Goal: Information Seeking & Learning: Find specific fact

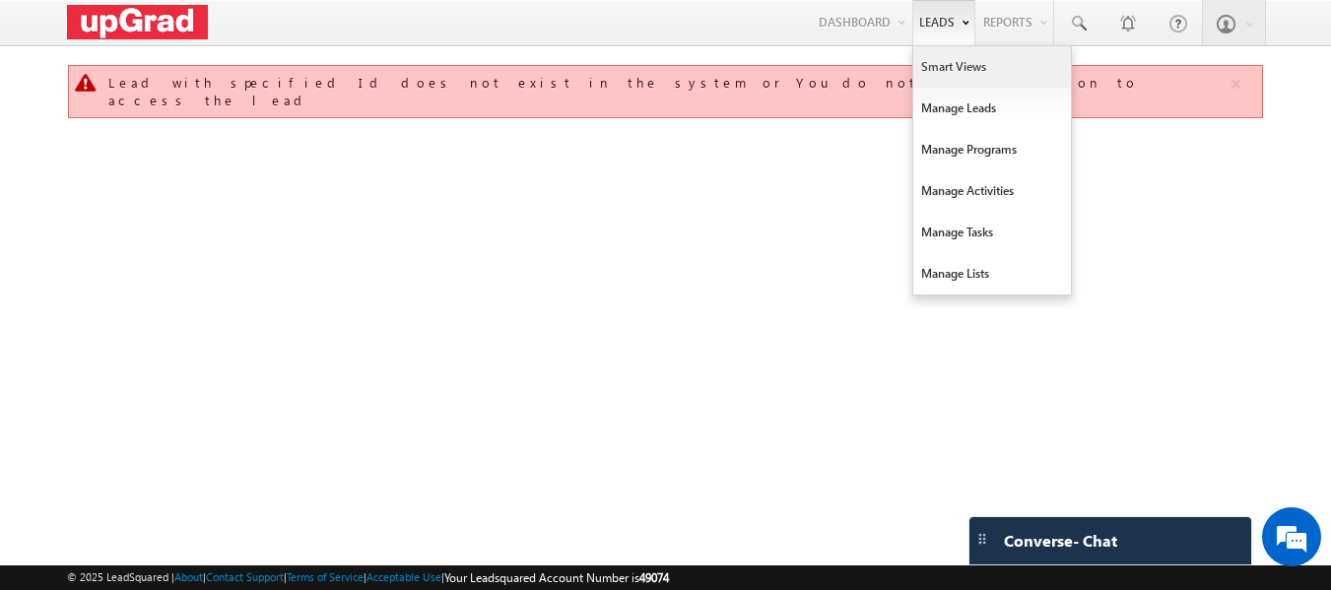
click at [947, 77] on link "Smart Views" at bounding box center [993, 66] width 158 height 41
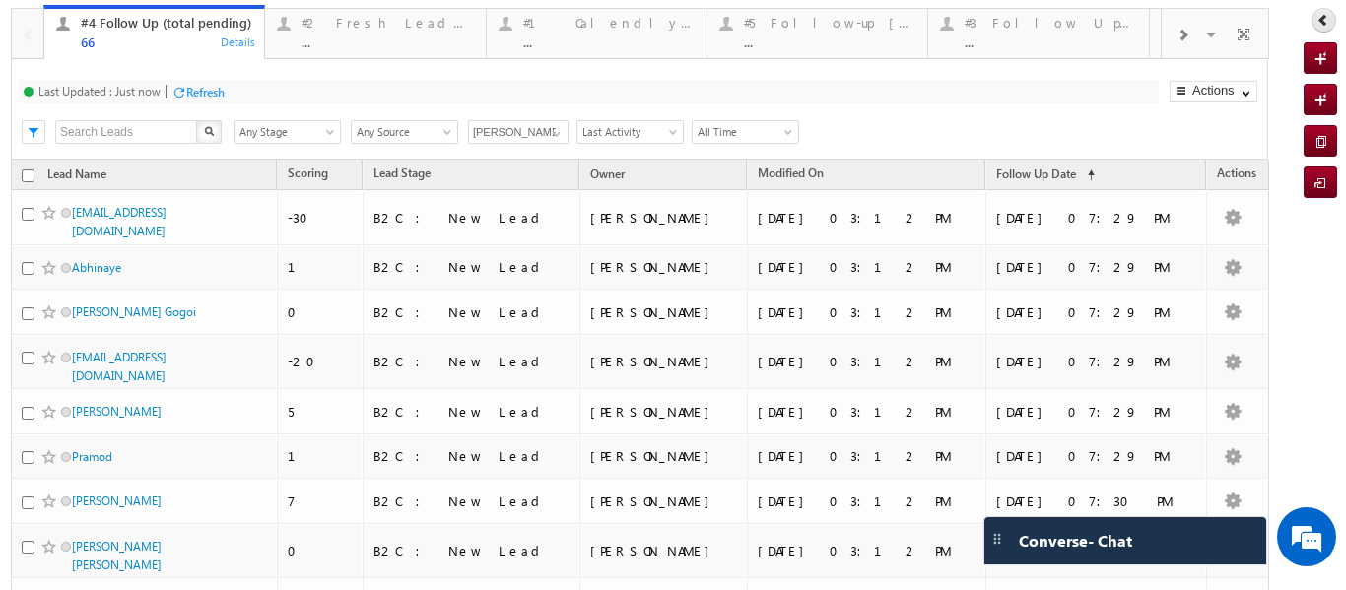
click at [1317, 20] on icon at bounding box center [1324, 20] width 14 height 14
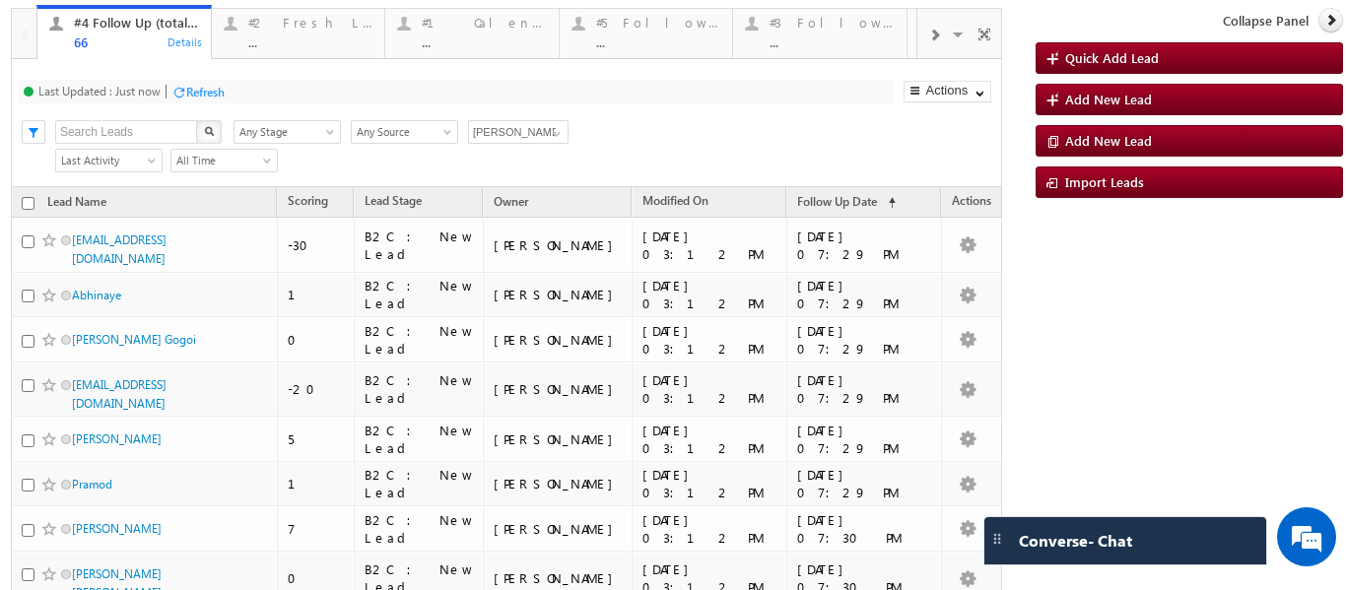
click at [928, 36] on span at bounding box center [934, 36] width 12 height 16
click at [917, 36] on div at bounding box center [933, 34] width 33 height 44
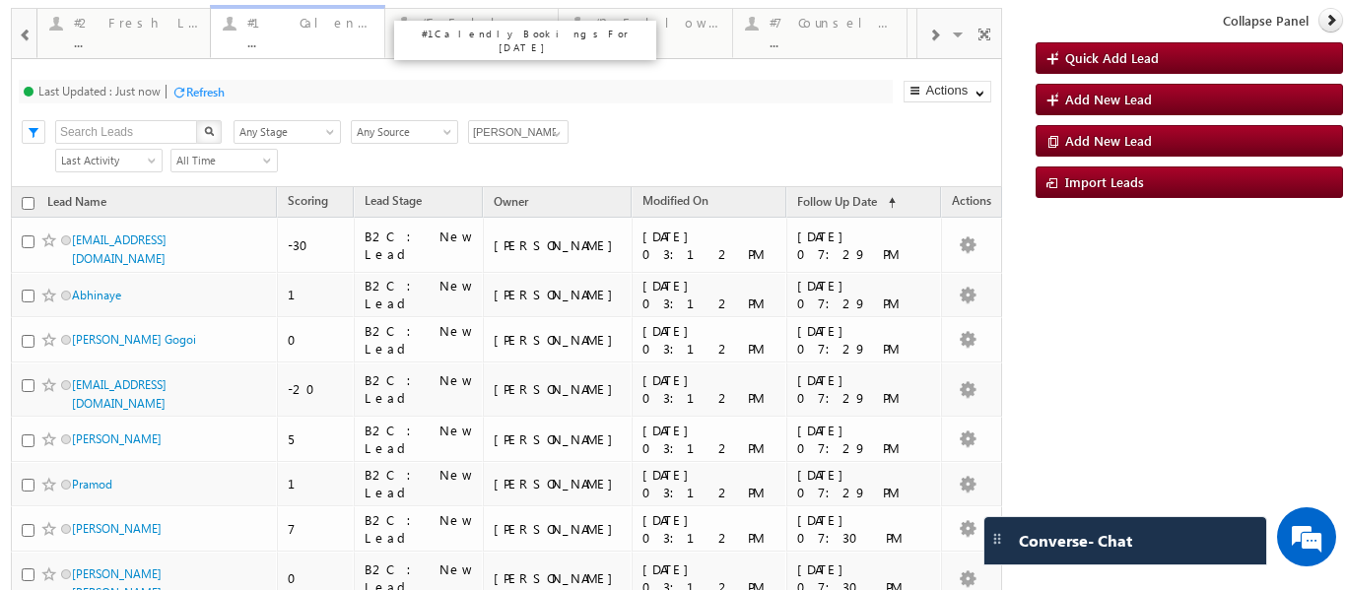
click at [289, 34] on div "..." at bounding box center [309, 41] width 125 height 15
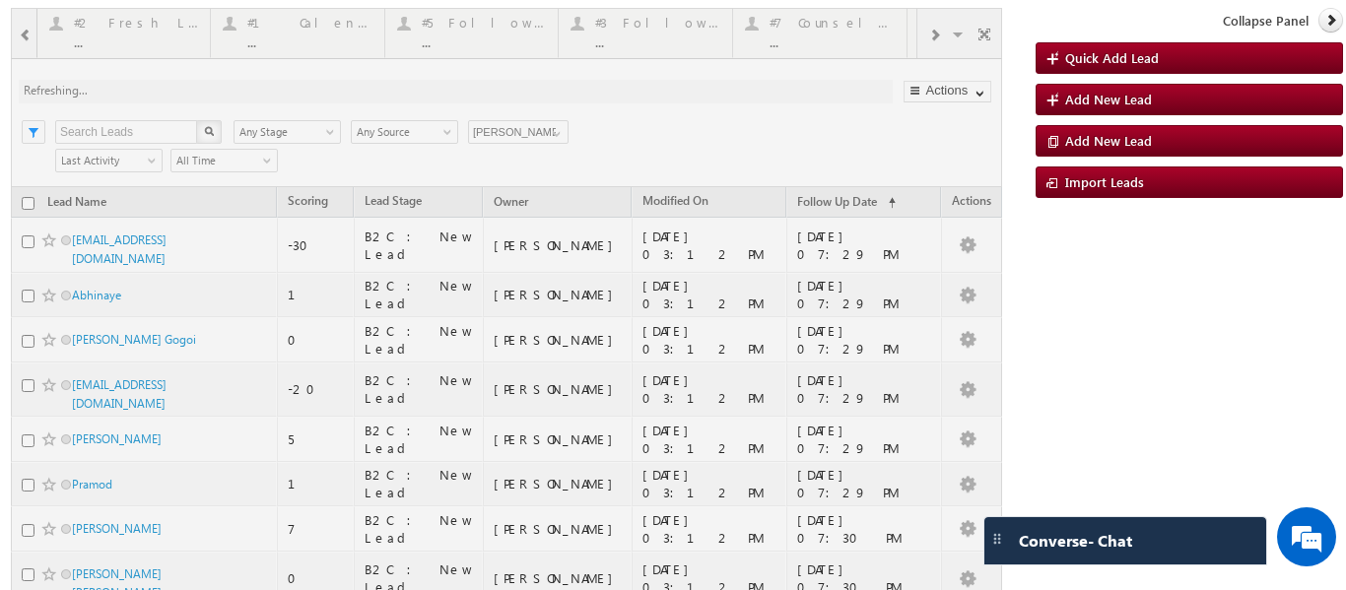
click at [926, 34] on div at bounding box center [506, 533] width 991 height 1050
click at [928, 37] on div at bounding box center [506, 533] width 991 height 1050
click at [924, 34] on div at bounding box center [506, 533] width 991 height 1050
click at [918, 37] on div at bounding box center [506, 533] width 991 height 1050
drag, startPoint x: 929, startPoint y: 37, endPoint x: 917, endPoint y: 35, distance: 12.0
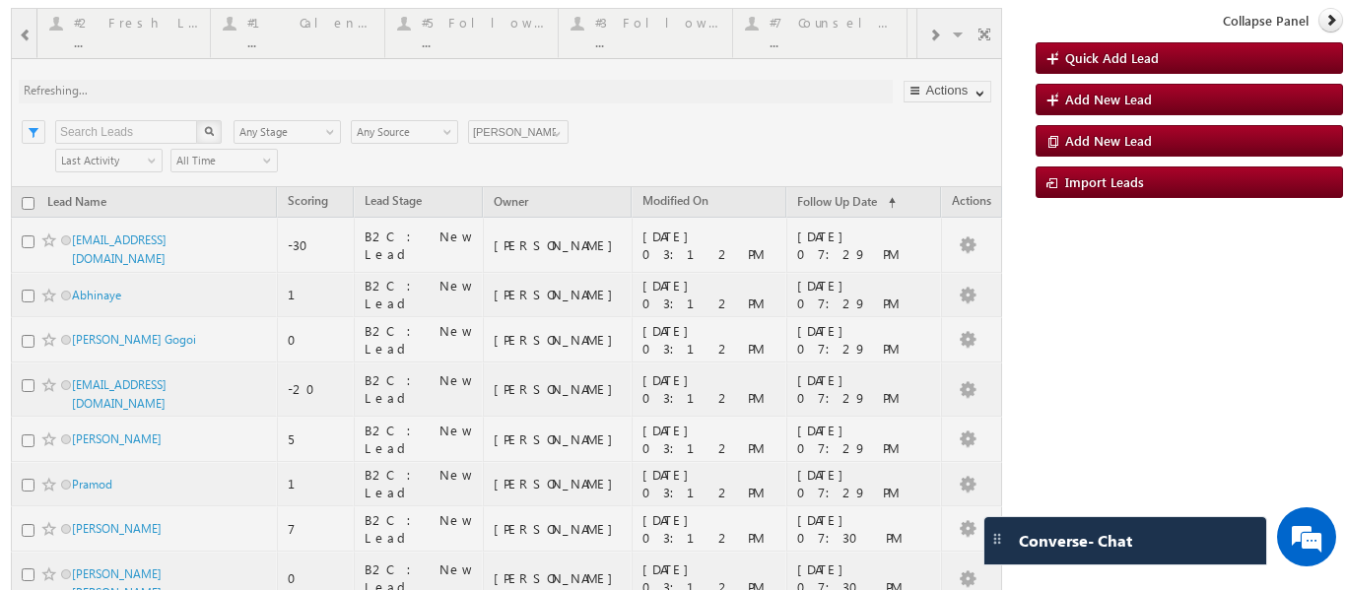
click at [928, 37] on div at bounding box center [506, 533] width 991 height 1050
click at [916, 34] on div at bounding box center [506, 533] width 991 height 1050
click at [915, 34] on div at bounding box center [506, 533] width 991 height 1050
click at [912, 34] on div at bounding box center [506, 533] width 991 height 1050
click at [924, 38] on div at bounding box center [506, 533] width 991 height 1050
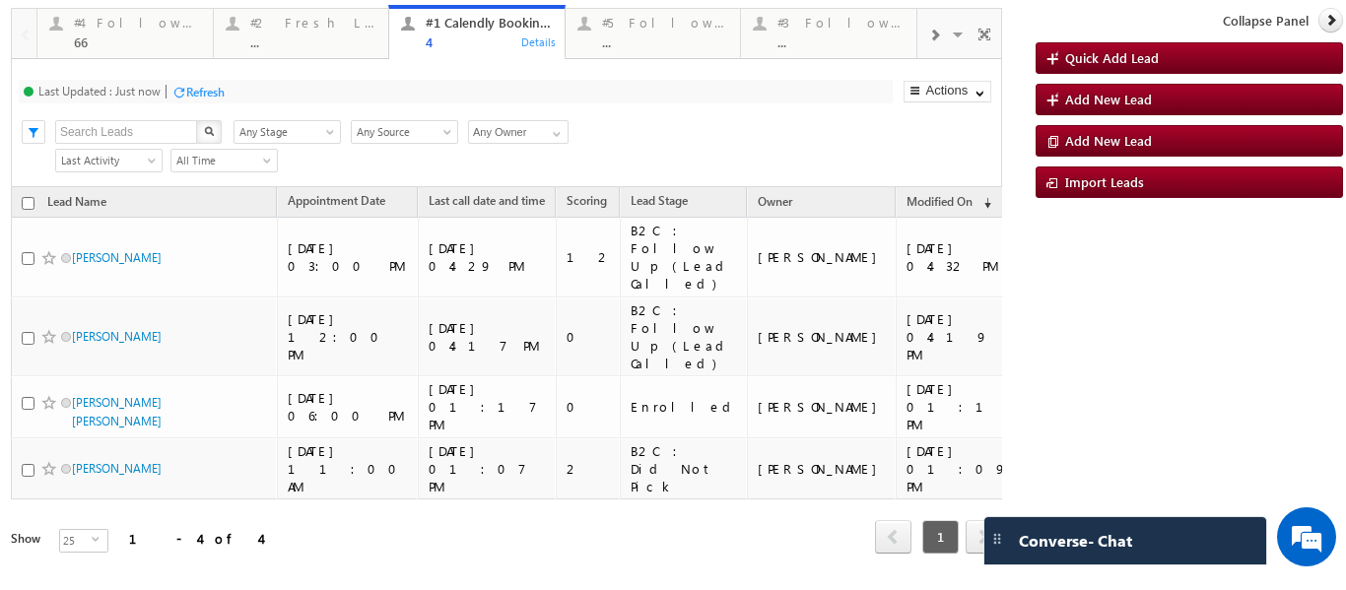
click at [940, 41] on div at bounding box center [933, 34] width 33 height 44
click at [934, 38] on span at bounding box center [934, 36] width 12 height 16
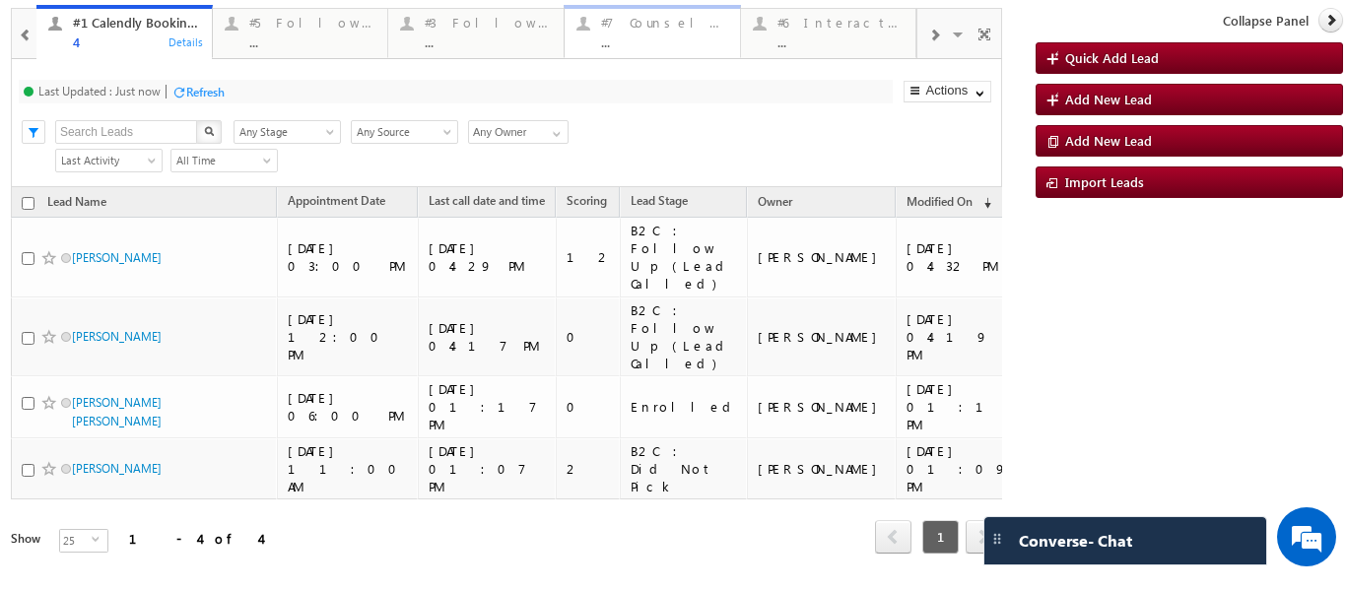
click at [646, 30] on div "#7 Counsel Today" at bounding box center [664, 23] width 127 height 16
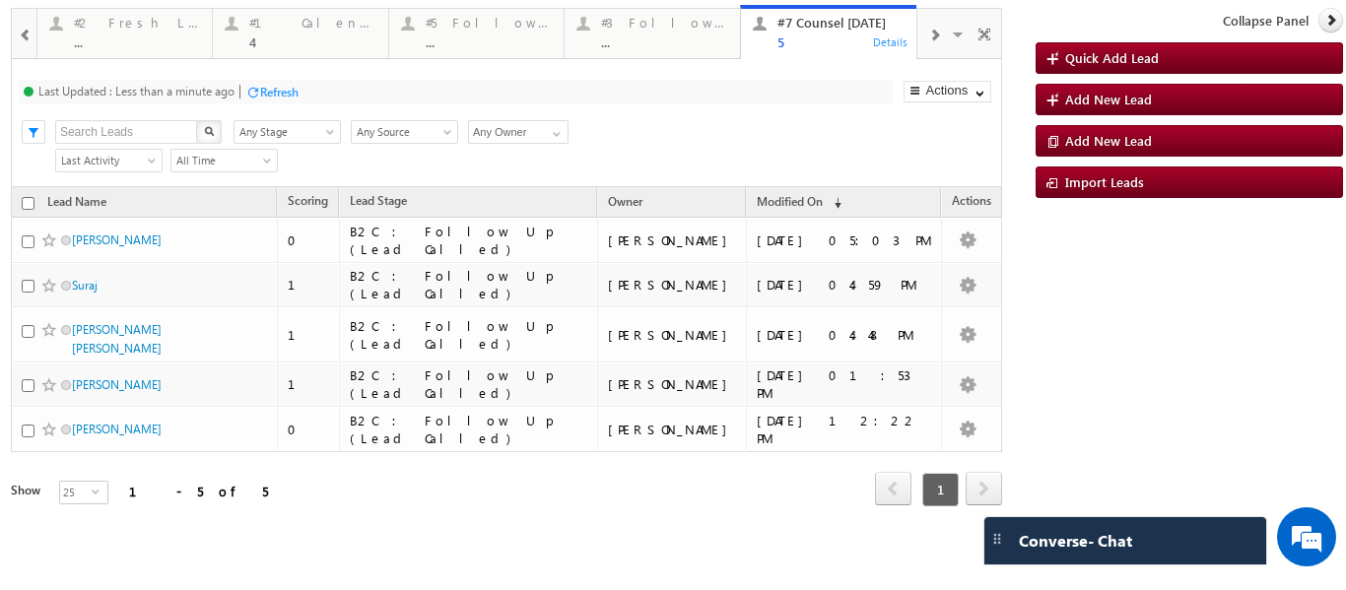
click at [269, 90] on div "Refresh" at bounding box center [279, 92] width 38 height 15
click at [936, 34] on span at bounding box center [934, 36] width 12 height 16
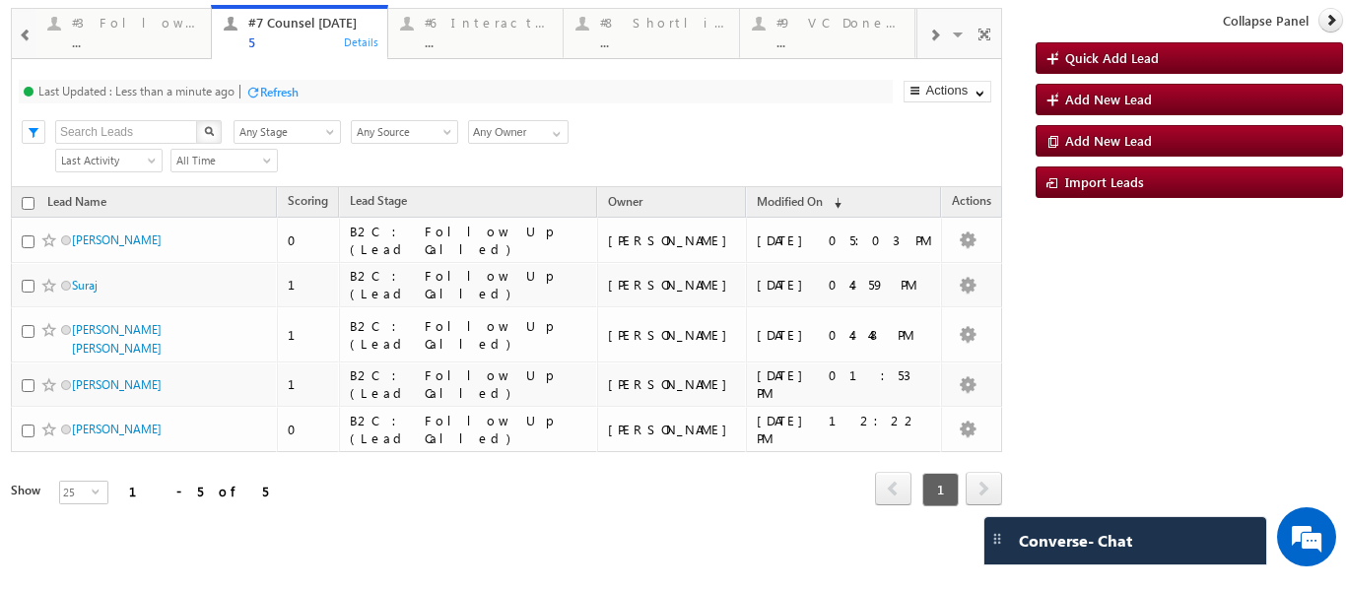
click at [932, 38] on span at bounding box center [934, 36] width 12 height 16
click at [932, 31] on span at bounding box center [934, 36] width 12 height 16
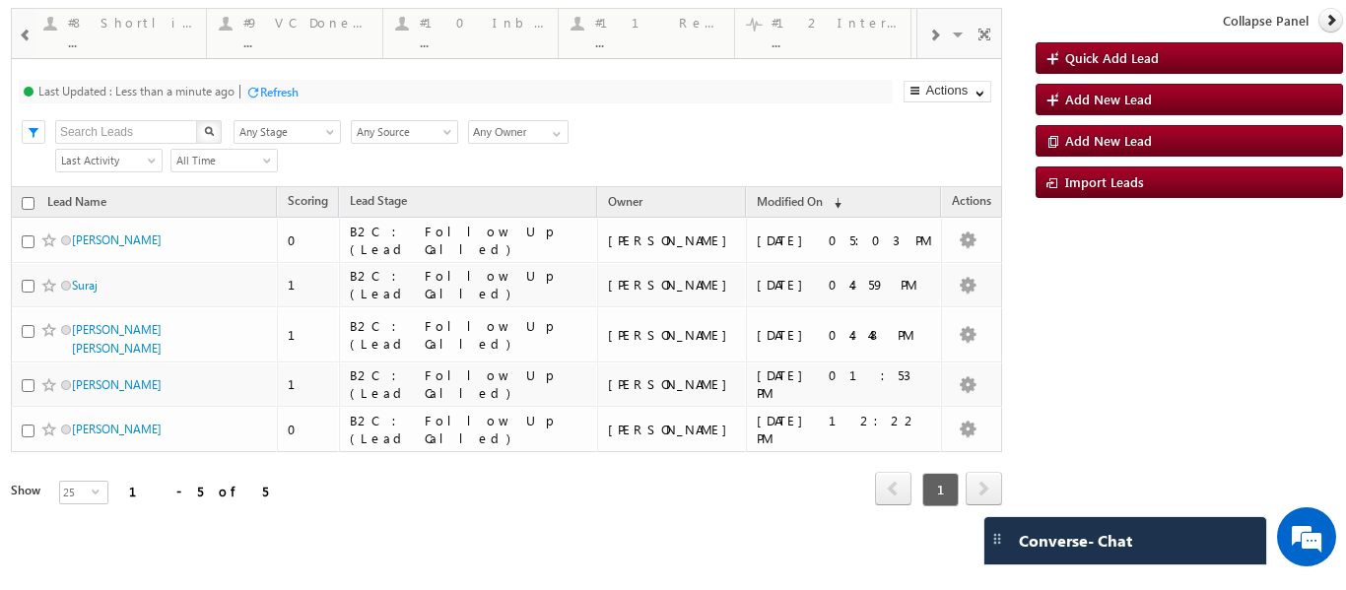
click at [932, 31] on span at bounding box center [934, 36] width 12 height 16
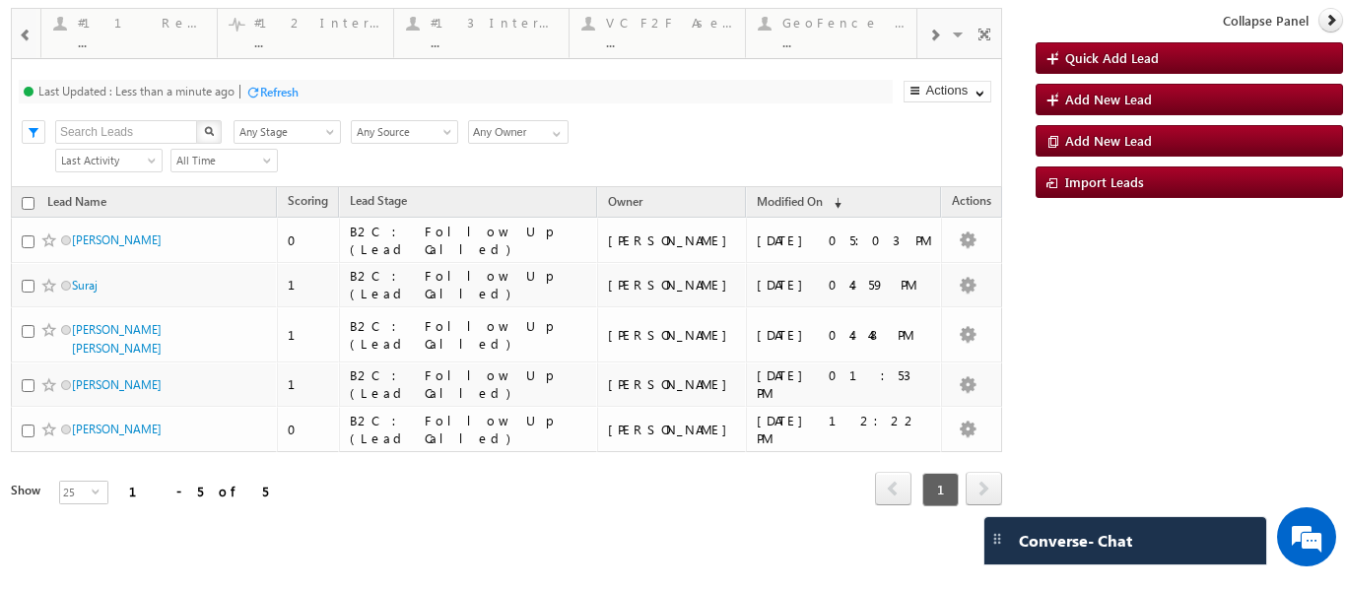
click at [932, 31] on span at bounding box center [934, 36] width 12 height 16
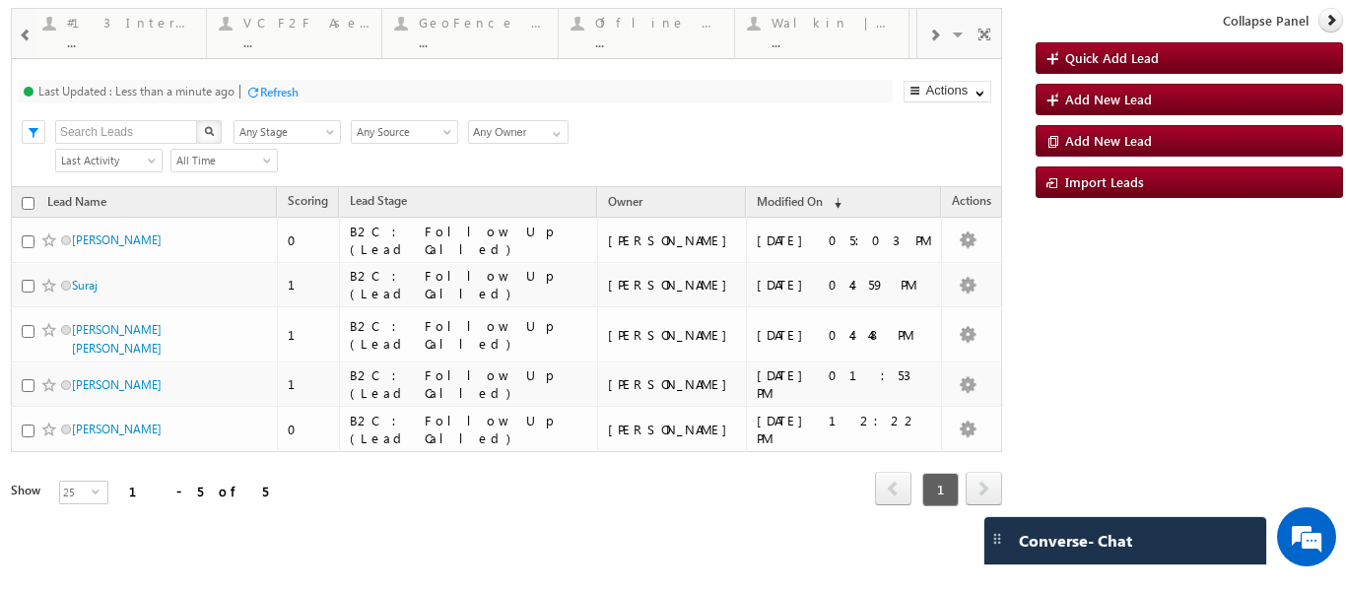
click at [932, 31] on div "Visible Tabs #4 Follow Up (total pending) Default #2 Fresh Leads (Not Called) D…" at bounding box center [959, 32] width 84 height 47
click at [932, 31] on span at bounding box center [934, 36] width 12 height 16
click at [931, 29] on span at bounding box center [934, 36] width 12 height 16
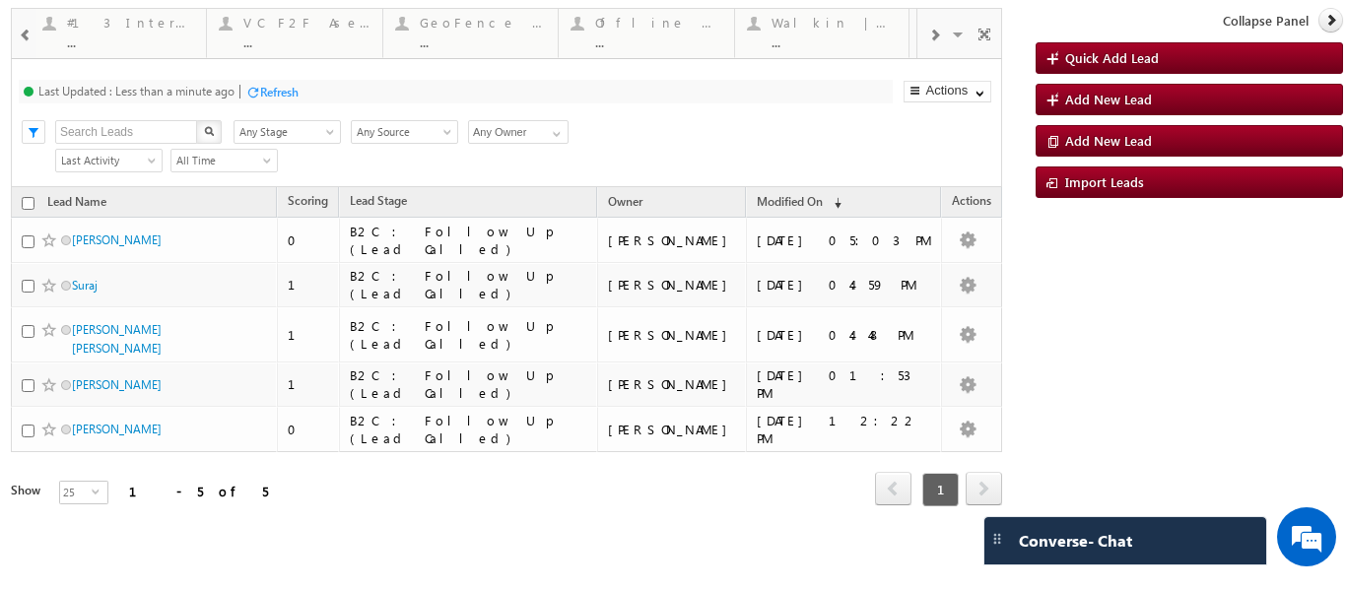
click at [931, 29] on span at bounding box center [934, 36] width 12 height 16
click at [967, 34] on span at bounding box center [960, 37] width 20 height 41
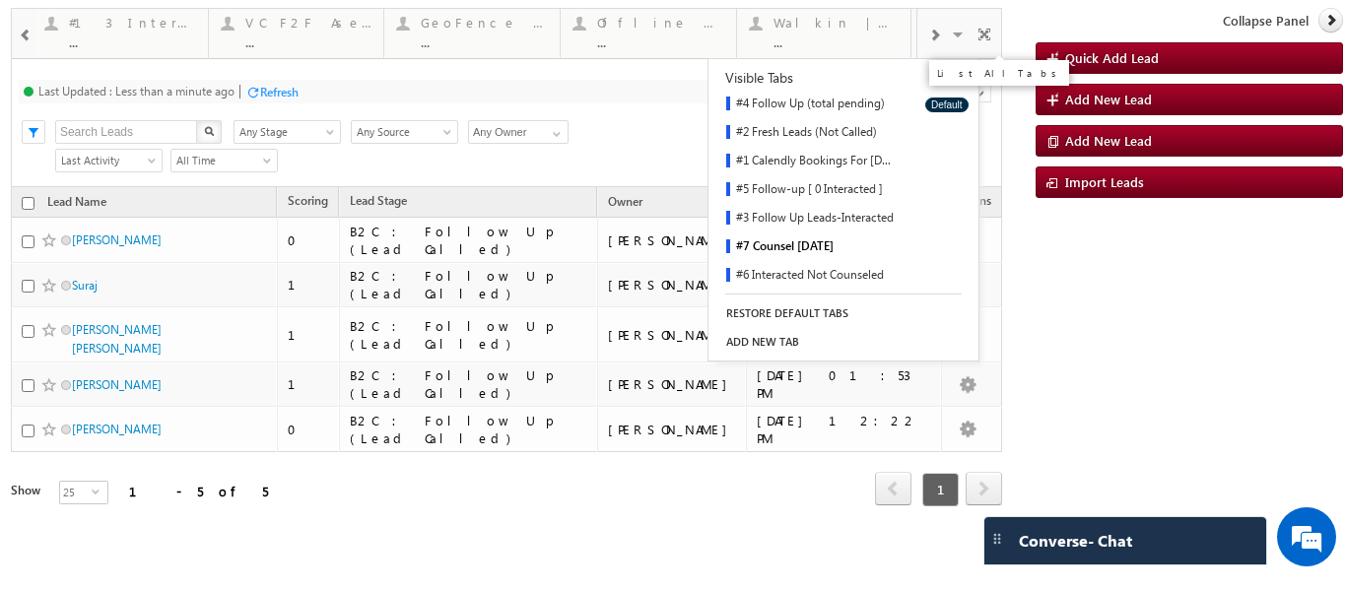
click at [956, 34] on span at bounding box center [960, 37] width 20 height 41
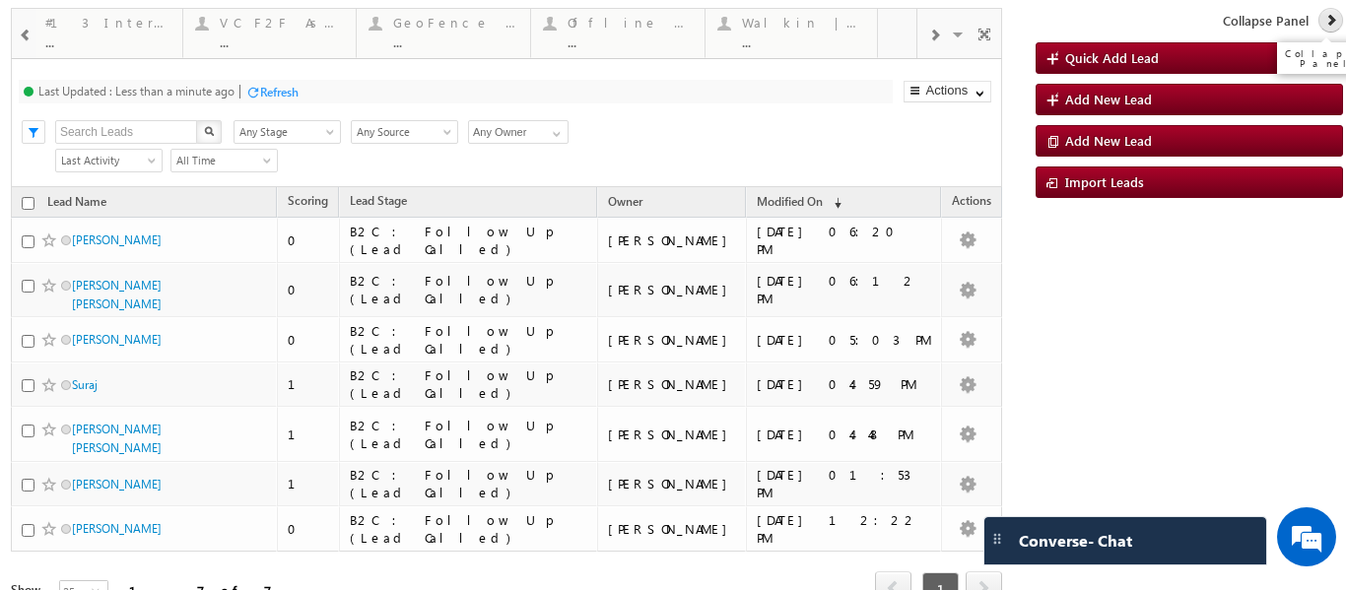
click at [1324, 16] on icon at bounding box center [1331, 20] width 14 height 14
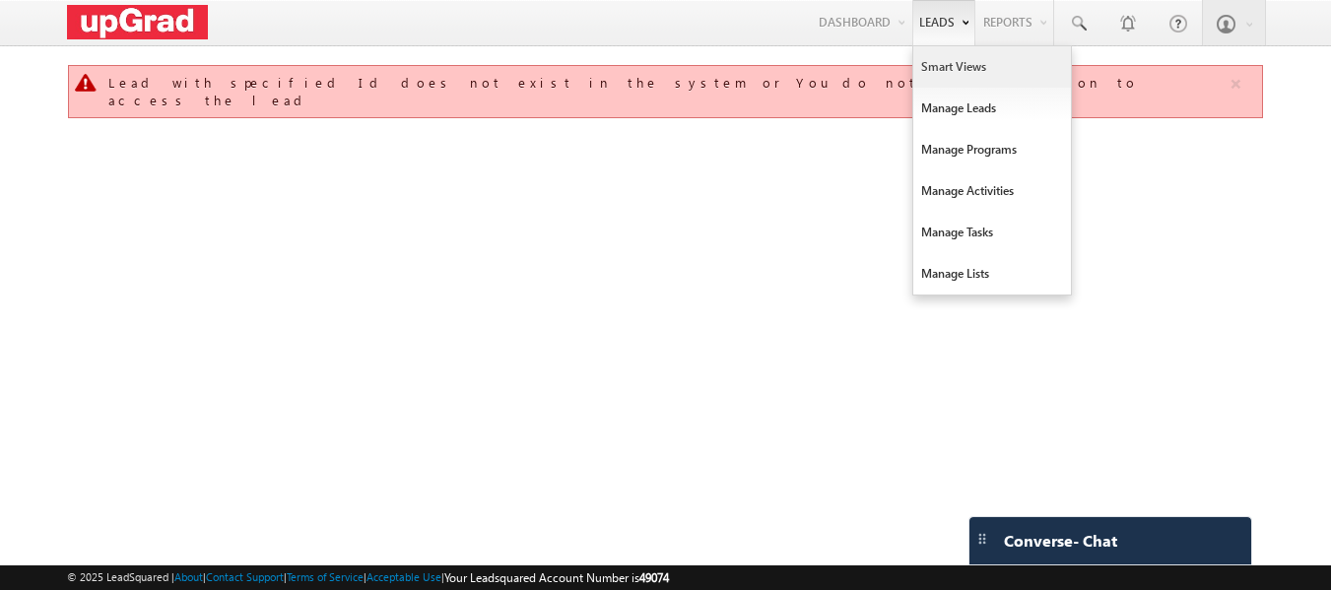
click at [970, 64] on link "Smart Views" at bounding box center [993, 66] width 158 height 41
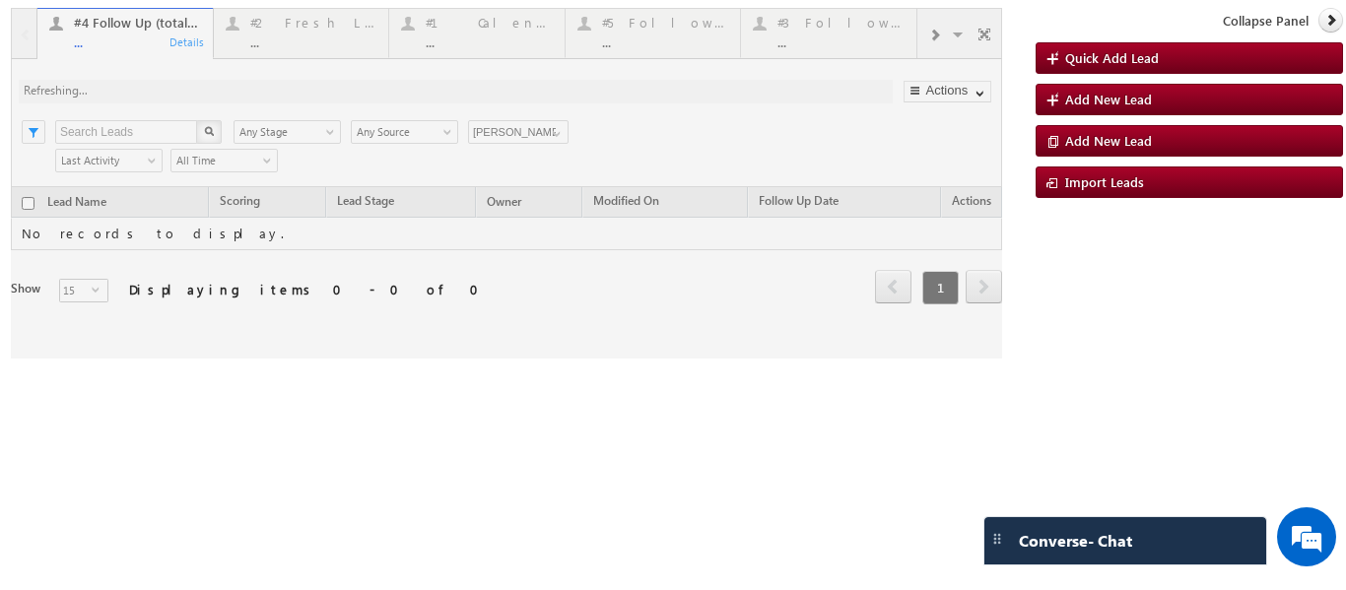
click at [934, 35] on div at bounding box center [506, 183] width 991 height 351
click at [942, 37] on div at bounding box center [506, 183] width 991 height 351
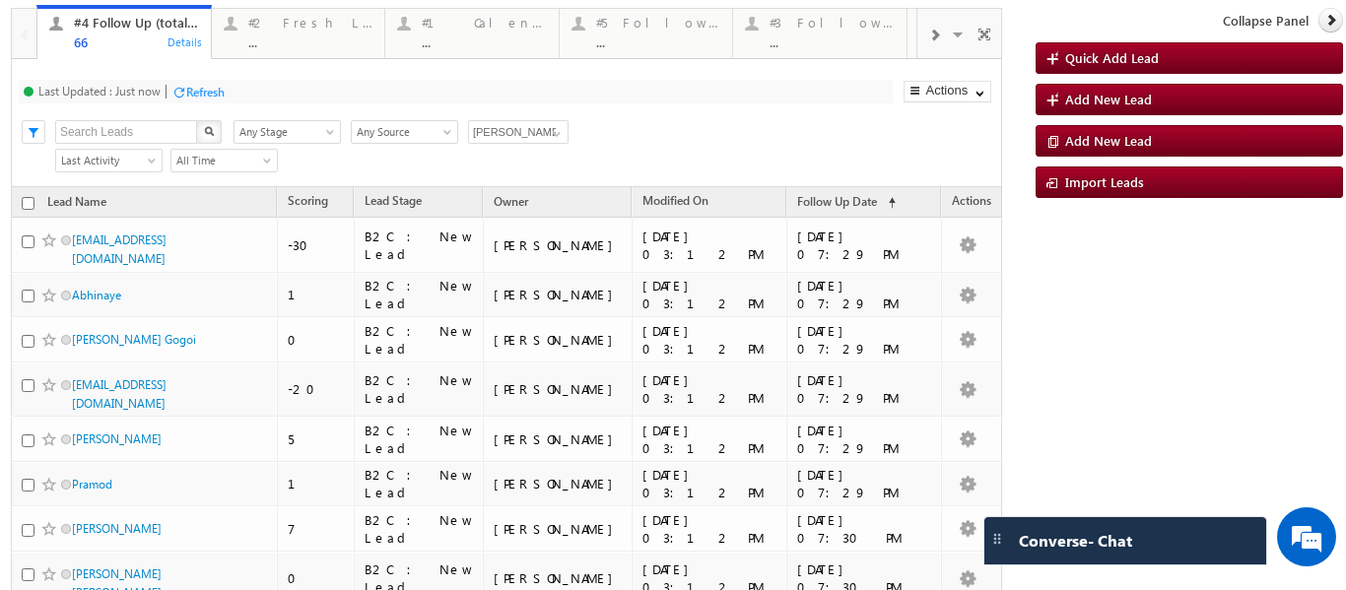
click at [23, 212] on th "Lead Name" at bounding box center [144, 202] width 266 height 31
click at [24, 207] on input "checkbox" at bounding box center [28, 203] width 13 height 13
checkbox input "true"
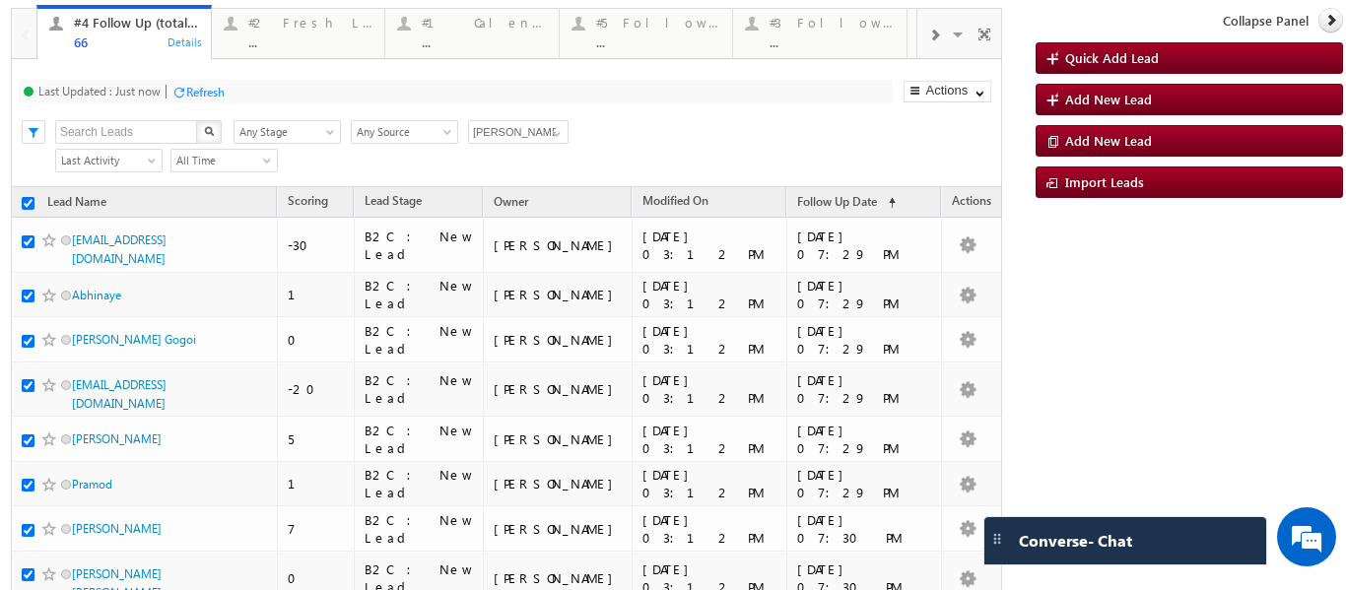
checkbox input "true"
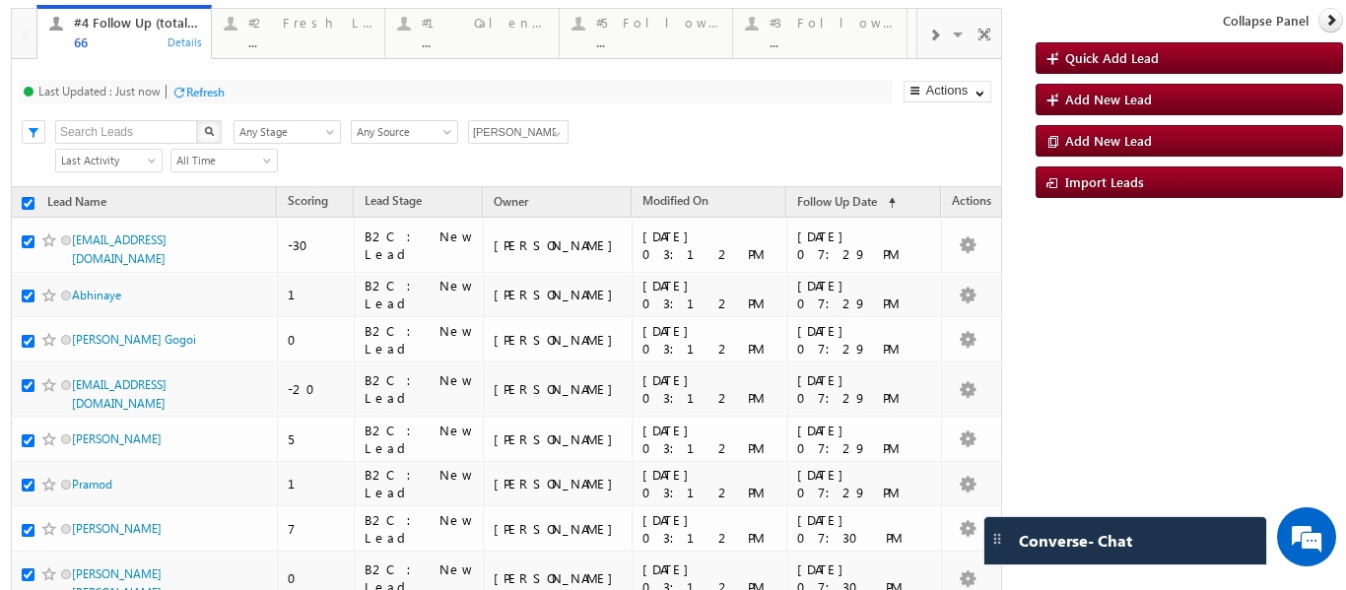
checkbox input "true"
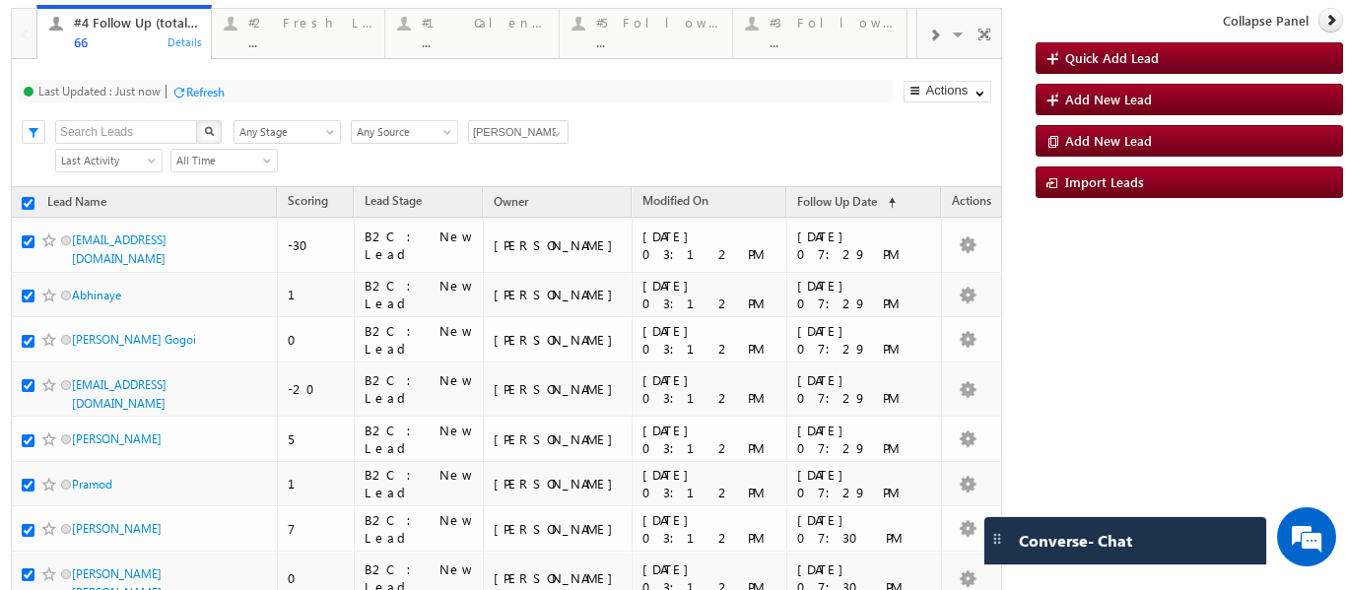
checkbox input "true"
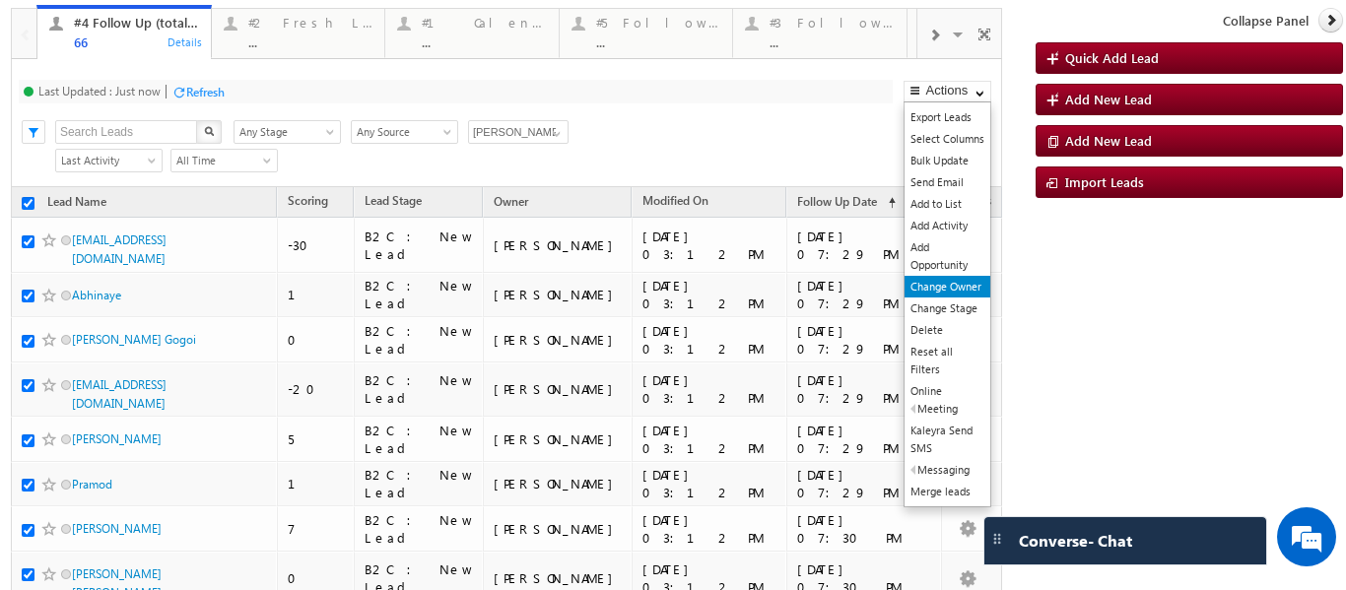
click at [933, 293] on link "Change Owner" at bounding box center [948, 287] width 86 height 22
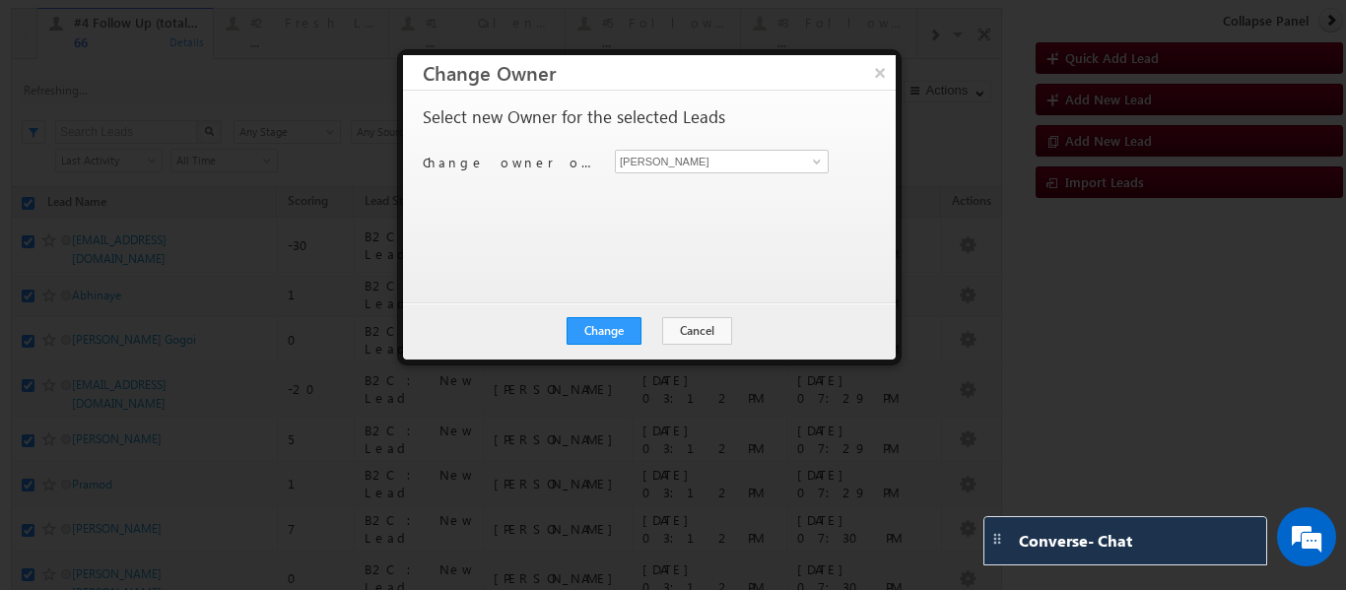
checkbox input "false"
click at [816, 165] on span at bounding box center [817, 162] width 16 height 16
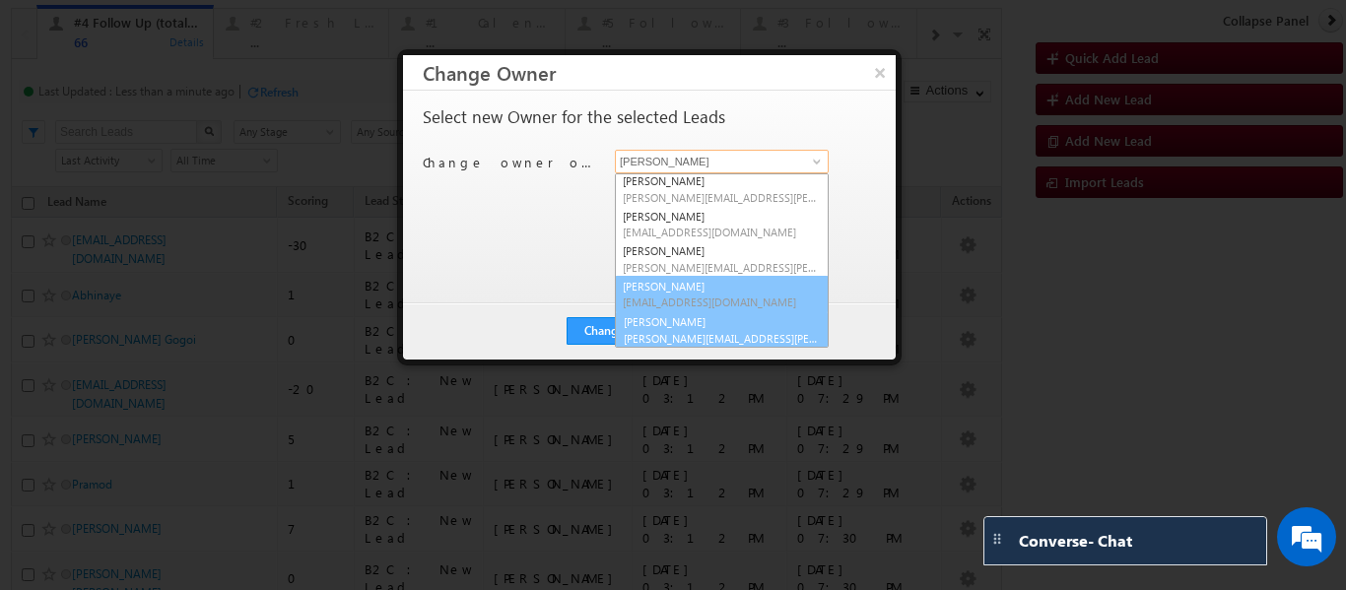
scroll to position [38, 0]
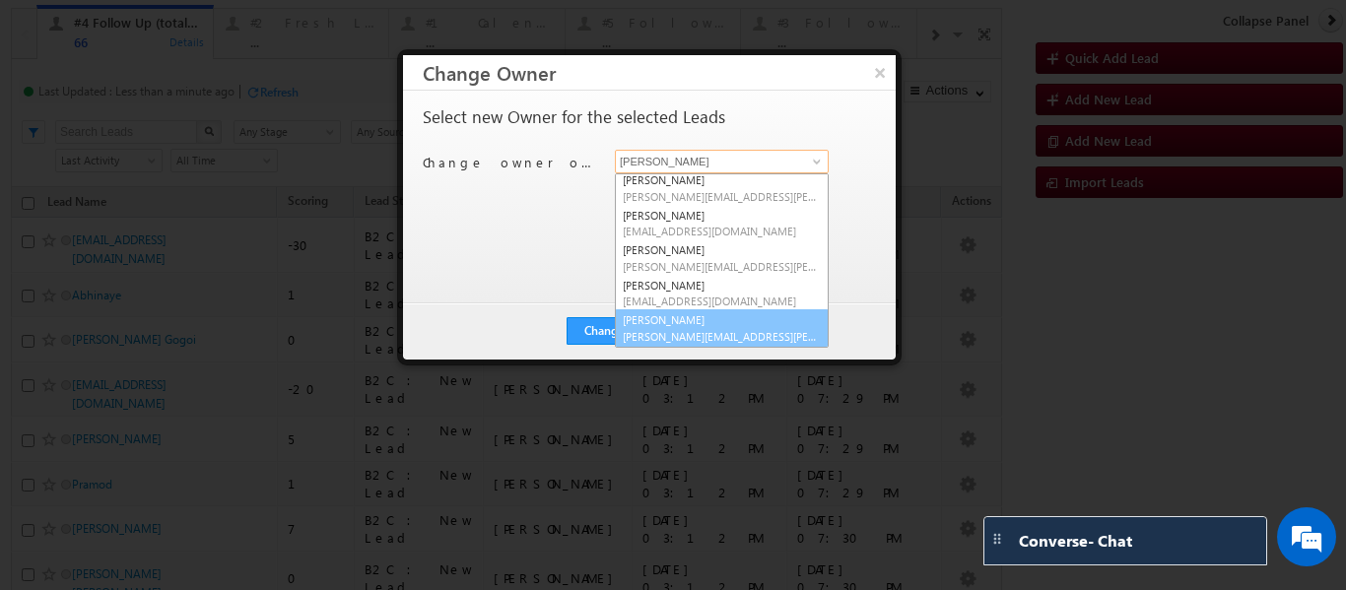
click at [669, 329] on span "veerendra.singh@upgrad.com" at bounding box center [722, 336] width 198 height 15
type input "Veerendra Singh"
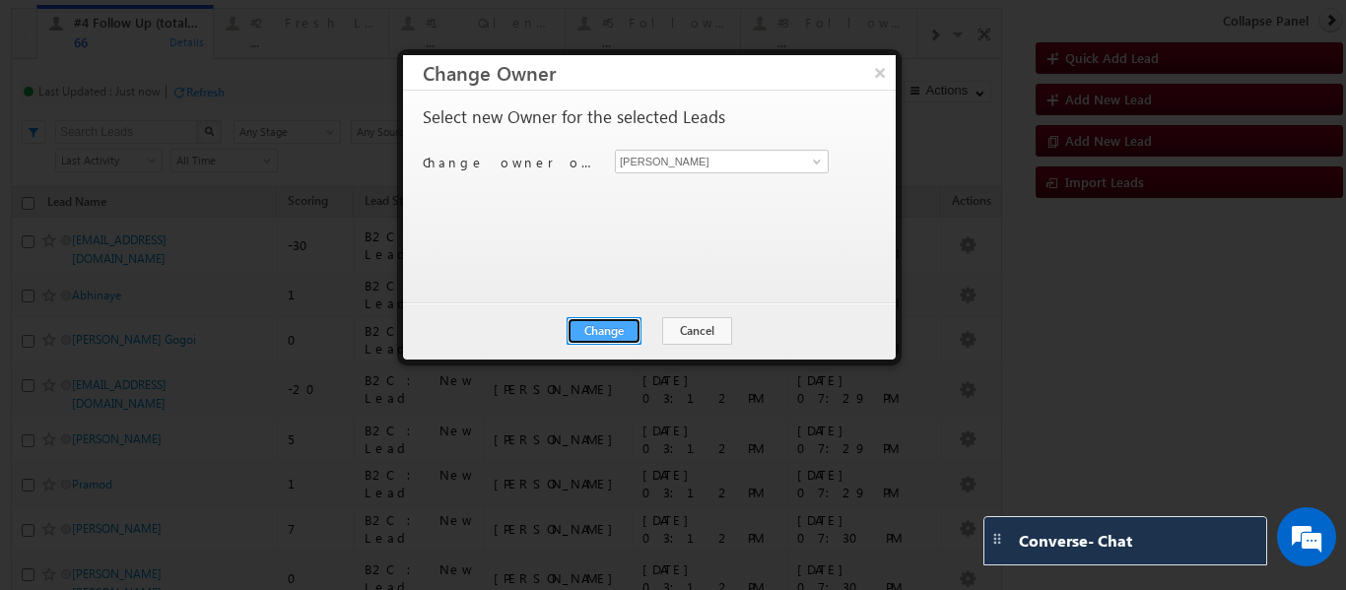
click at [608, 330] on button "Change" at bounding box center [604, 331] width 75 height 28
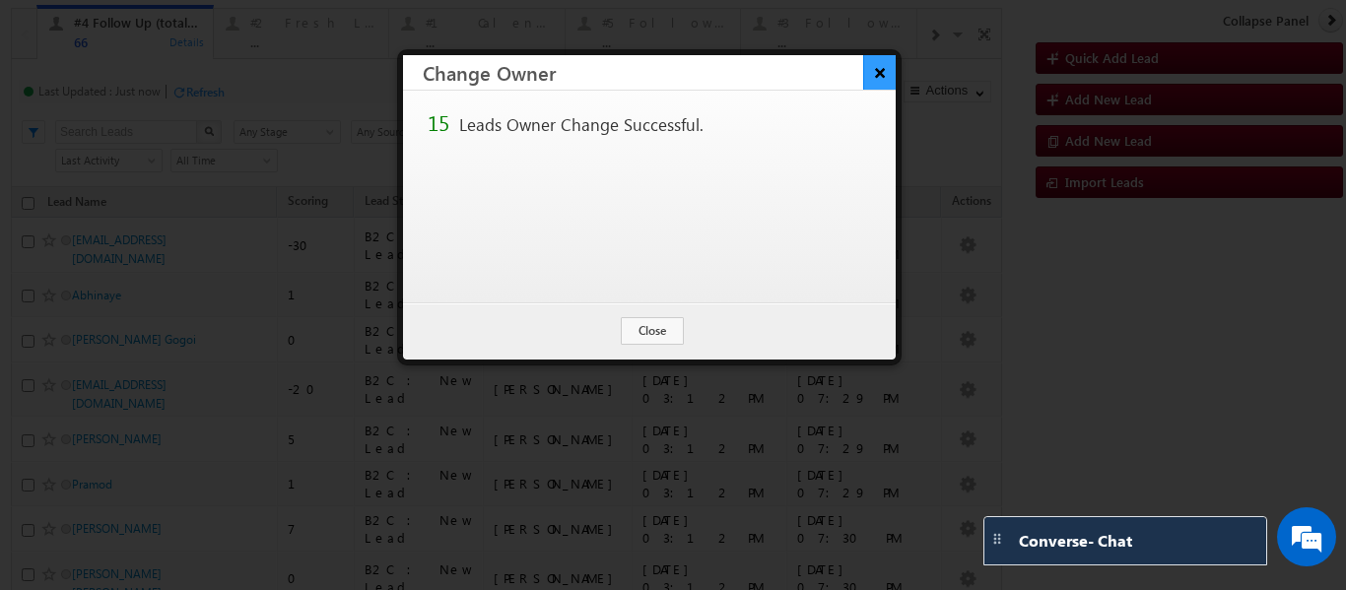
click at [883, 75] on button "×" at bounding box center [879, 72] width 33 height 34
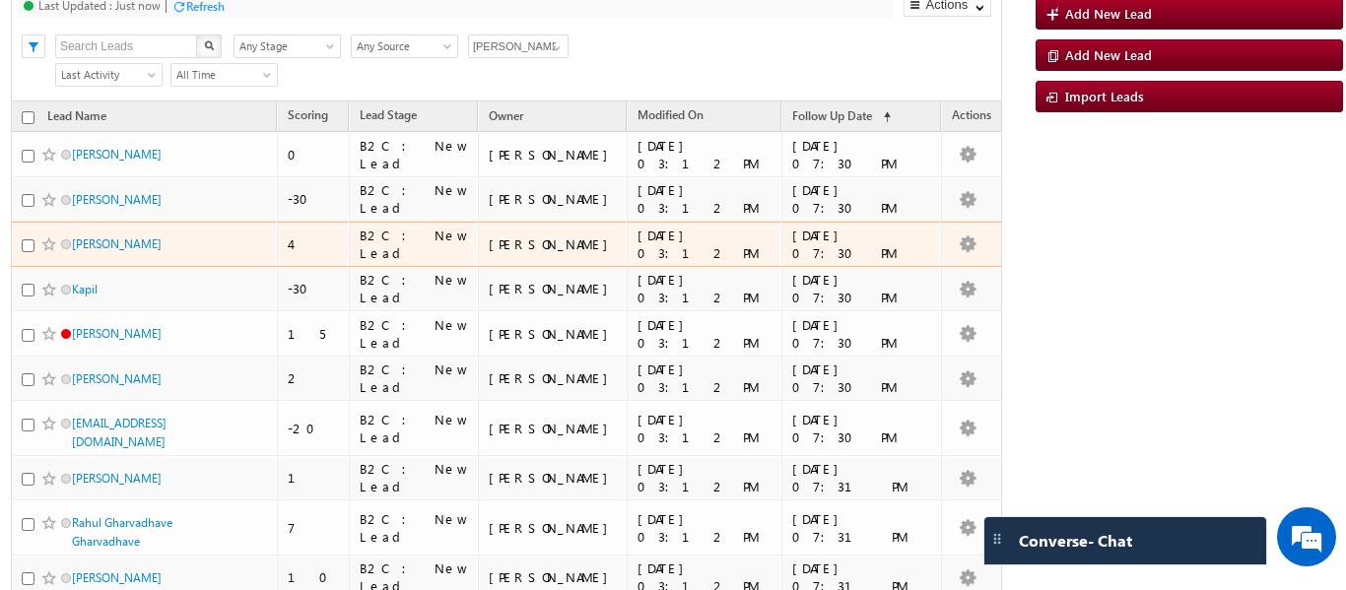
scroll to position [0, 0]
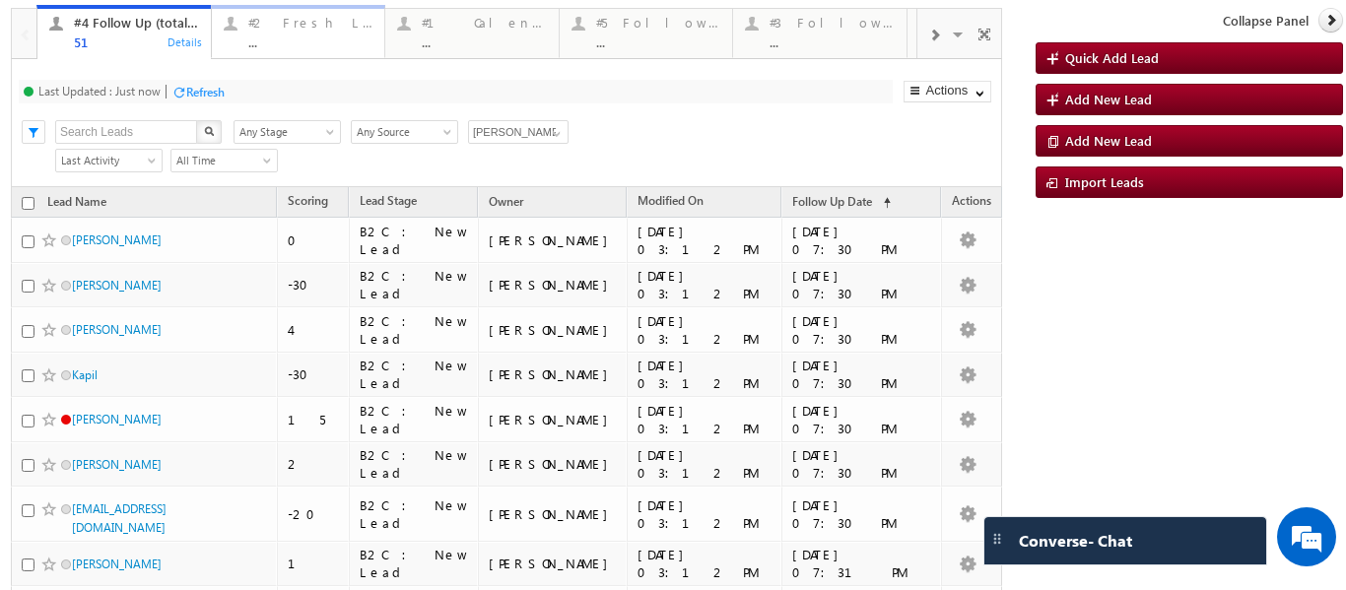
click at [298, 33] on div "#2 Fresh Leads (Not Called) ..." at bounding box center [310, 30] width 125 height 38
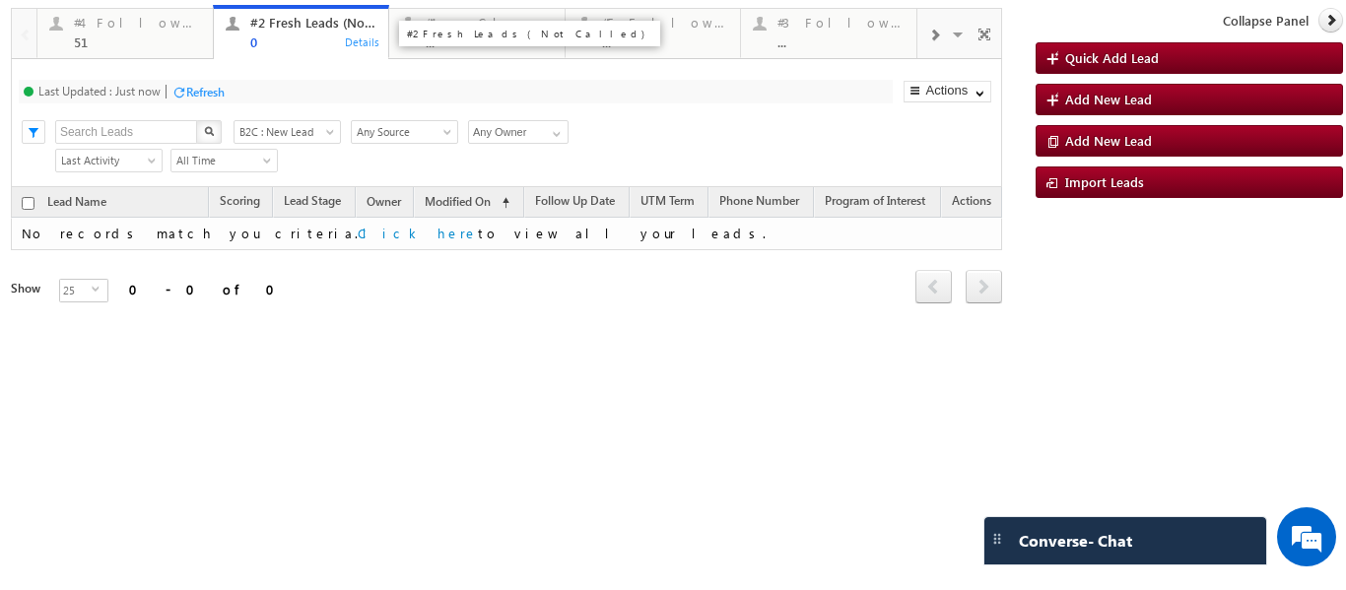
drag, startPoint x: 301, startPoint y: 41, endPoint x: 297, endPoint y: 55, distance: 14.3
click at [301, 41] on div "0" at bounding box center [313, 41] width 127 height 15
click at [201, 85] on div "Refresh" at bounding box center [205, 92] width 38 height 15
click at [289, 52] on link "#2 Fresh Leads (Not Called) 0 Details" at bounding box center [301, 32] width 177 height 55
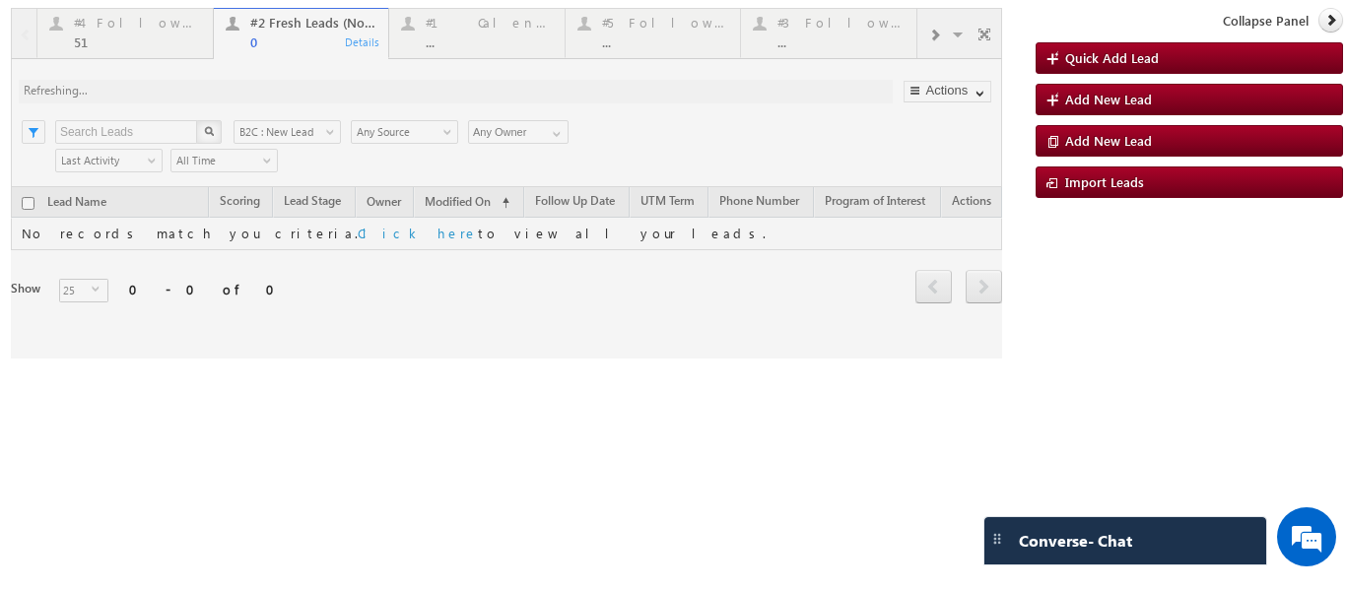
click at [946, 34] on div at bounding box center [506, 183] width 991 height 351
click at [941, 34] on div at bounding box center [933, 34] width 33 height 44
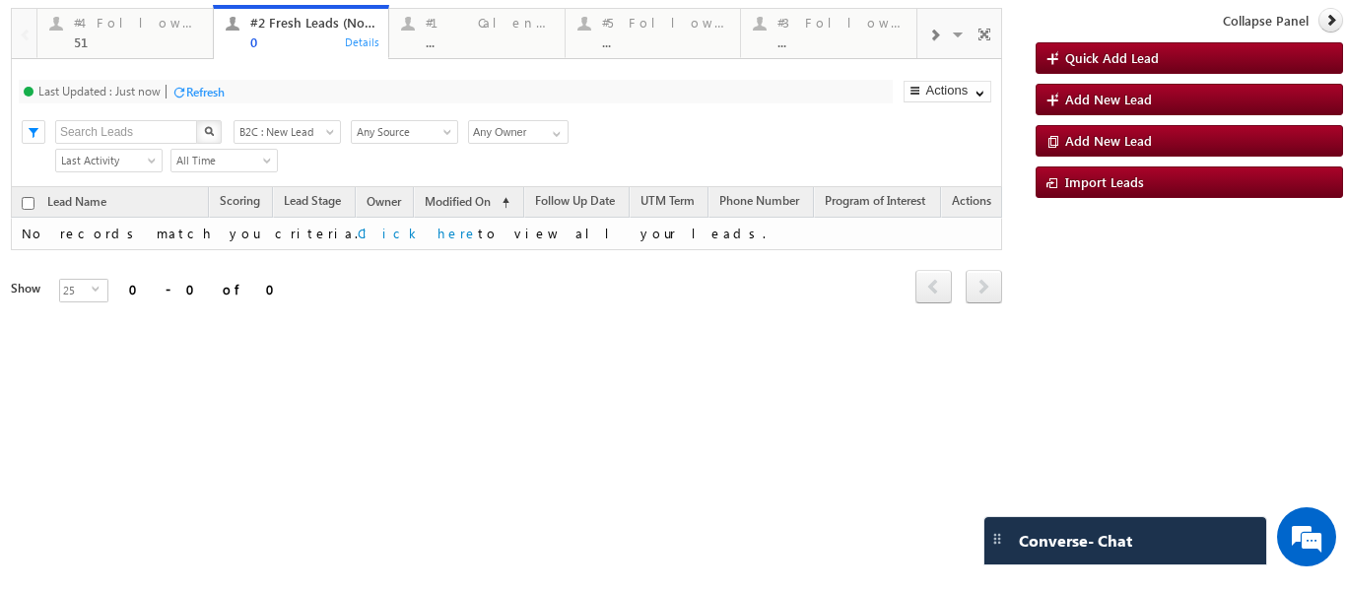
click at [940, 34] on div at bounding box center [933, 34] width 33 height 44
click at [937, 34] on span at bounding box center [934, 36] width 12 height 16
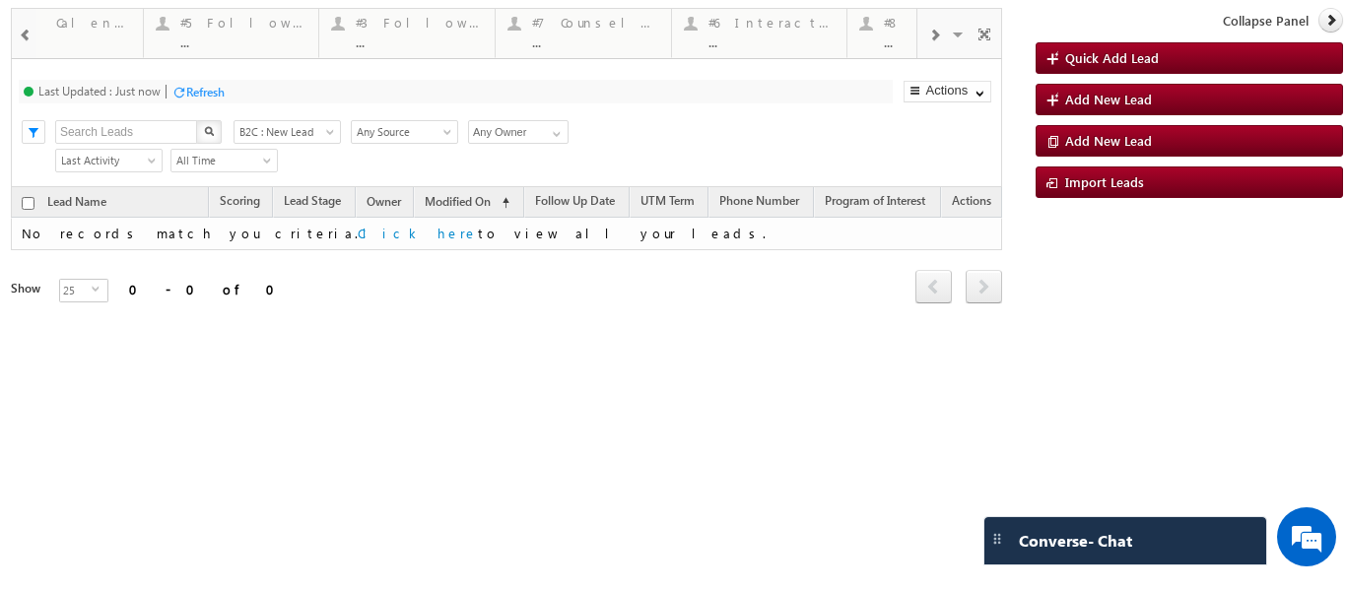
click at [937, 34] on span at bounding box center [934, 36] width 12 height 16
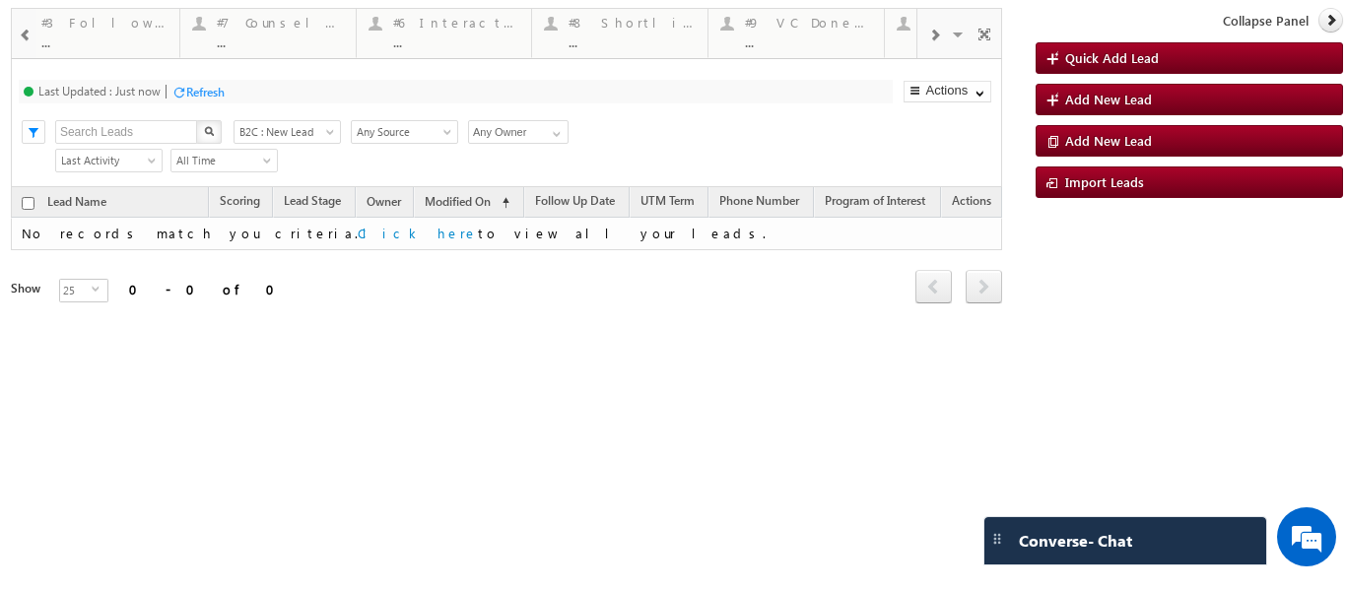
click at [937, 34] on span at bounding box center [934, 36] width 12 height 16
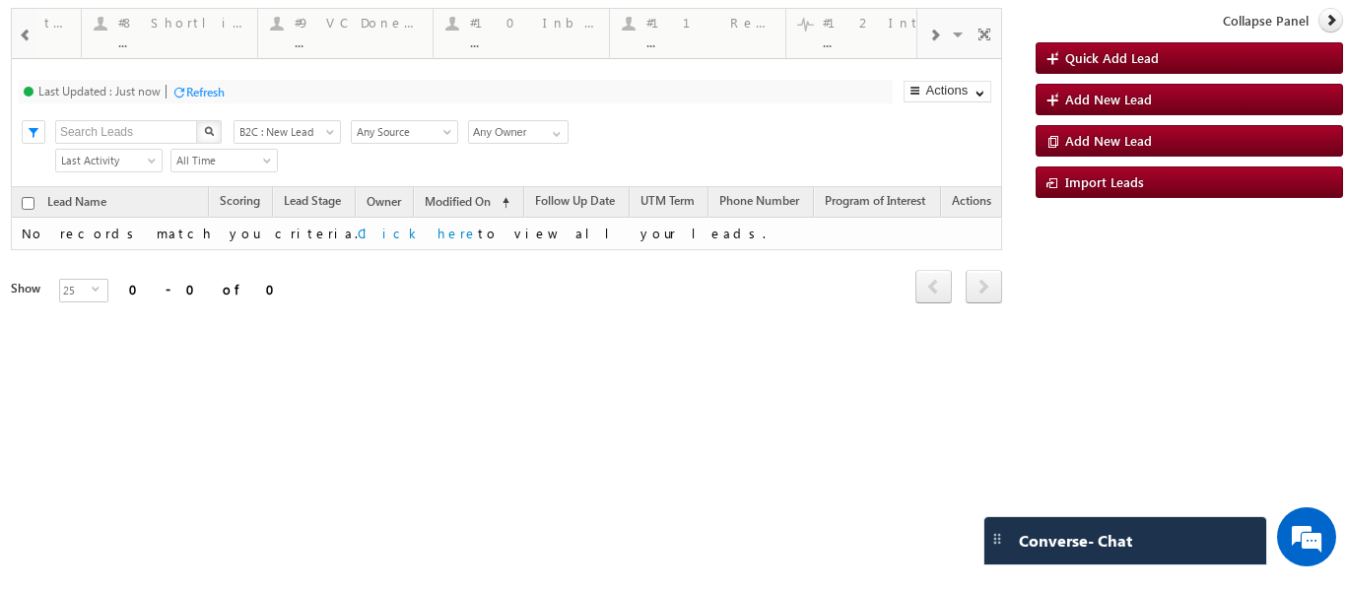
click at [937, 34] on span at bounding box center [934, 36] width 12 height 16
click at [935, 30] on span at bounding box center [934, 36] width 12 height 16
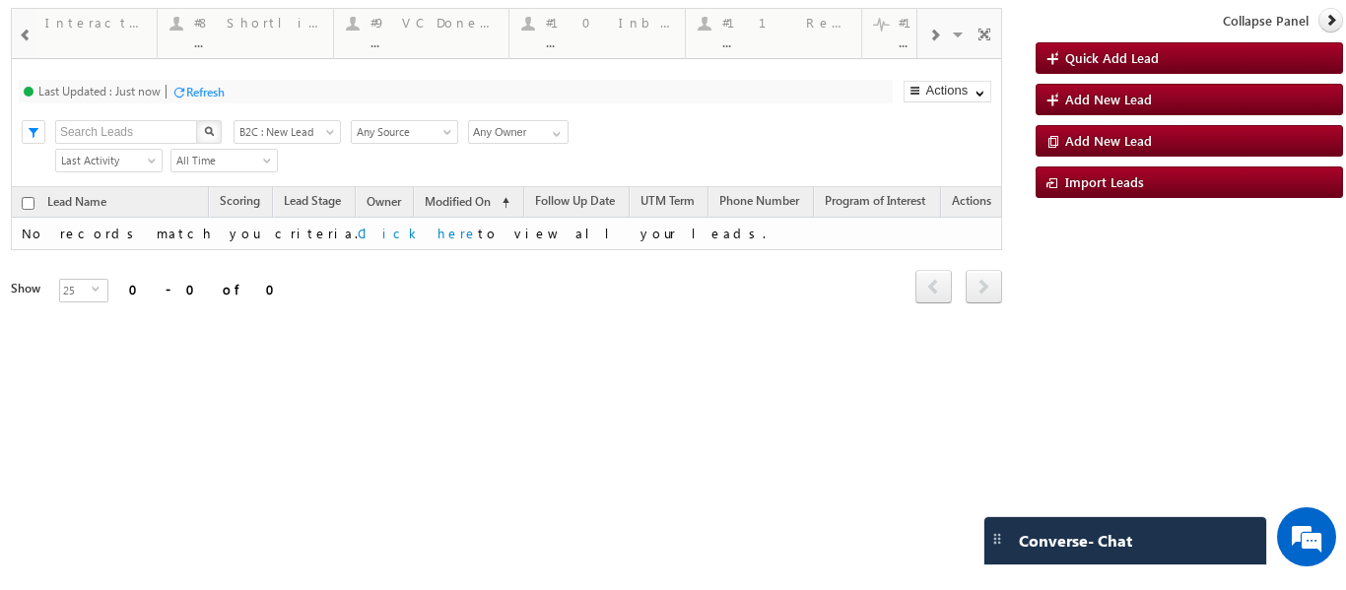
click at [935, 30] on span at bounding box center [934, 36] width 12 height 16
click at [934, 28] on span at bounding box center [934, 36] width 12 height 16
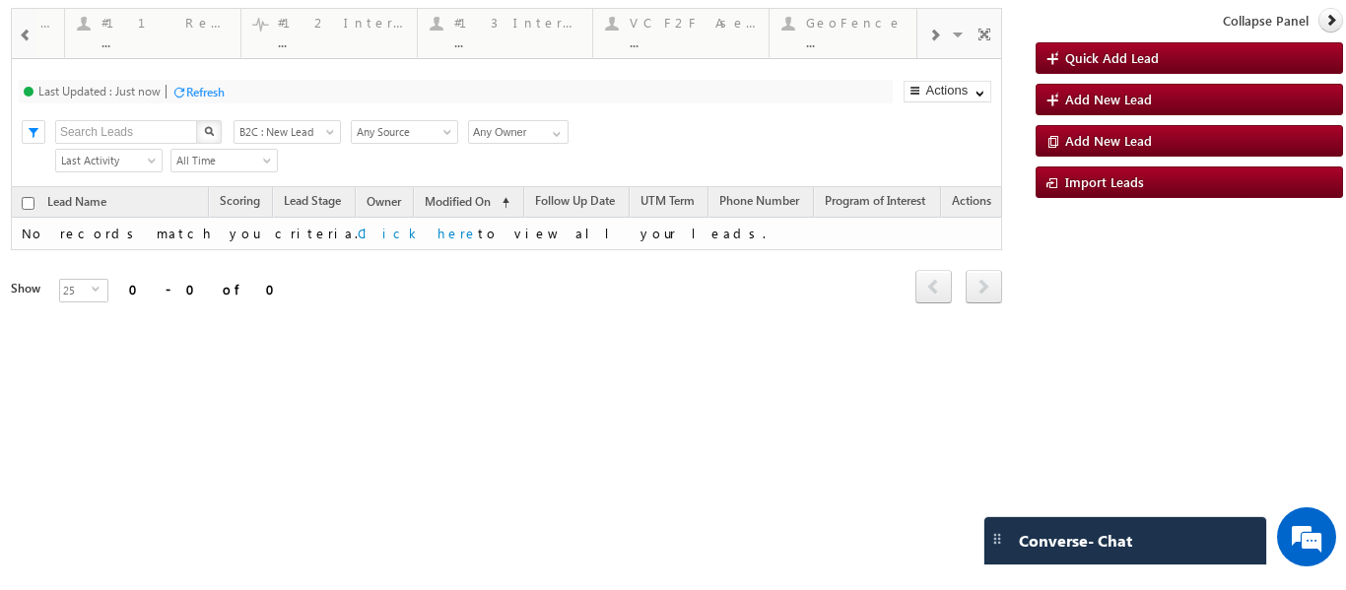
click at [934, 28] on span at bounding box center [934, 36] width 12 height 16
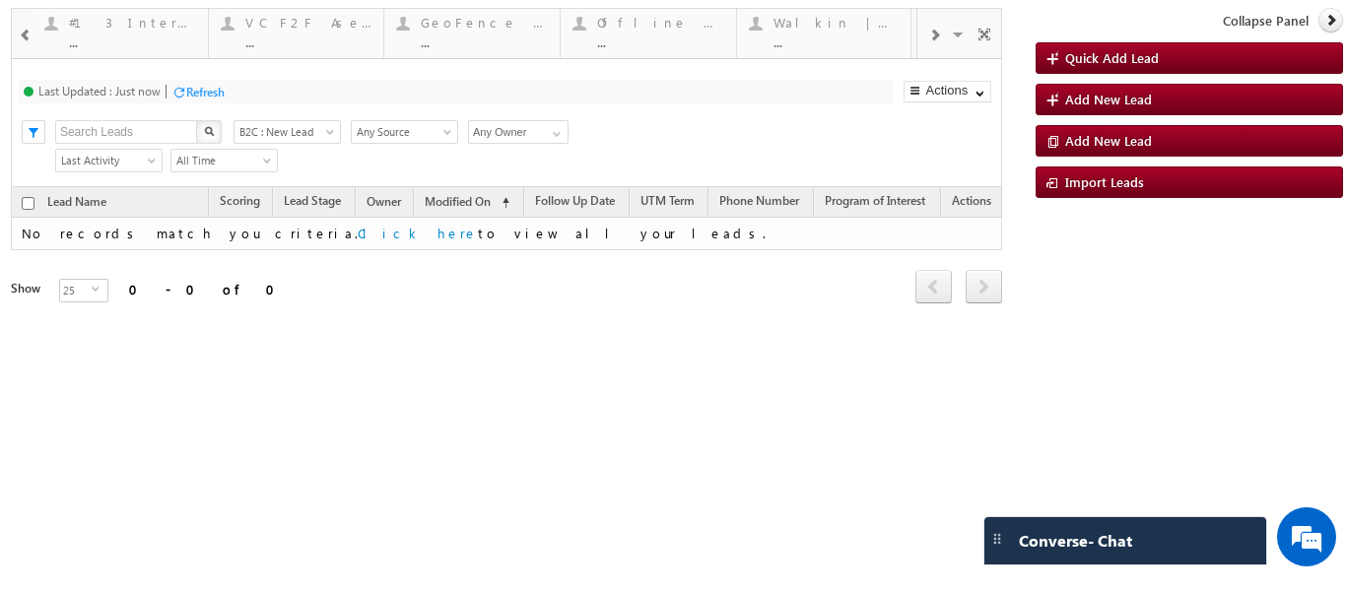
click at [934, 28] on span at bounding box center [934, 36] width 12 height 16
click at [962, 34] on span at bounding box center [960, 37] width 20 height 41
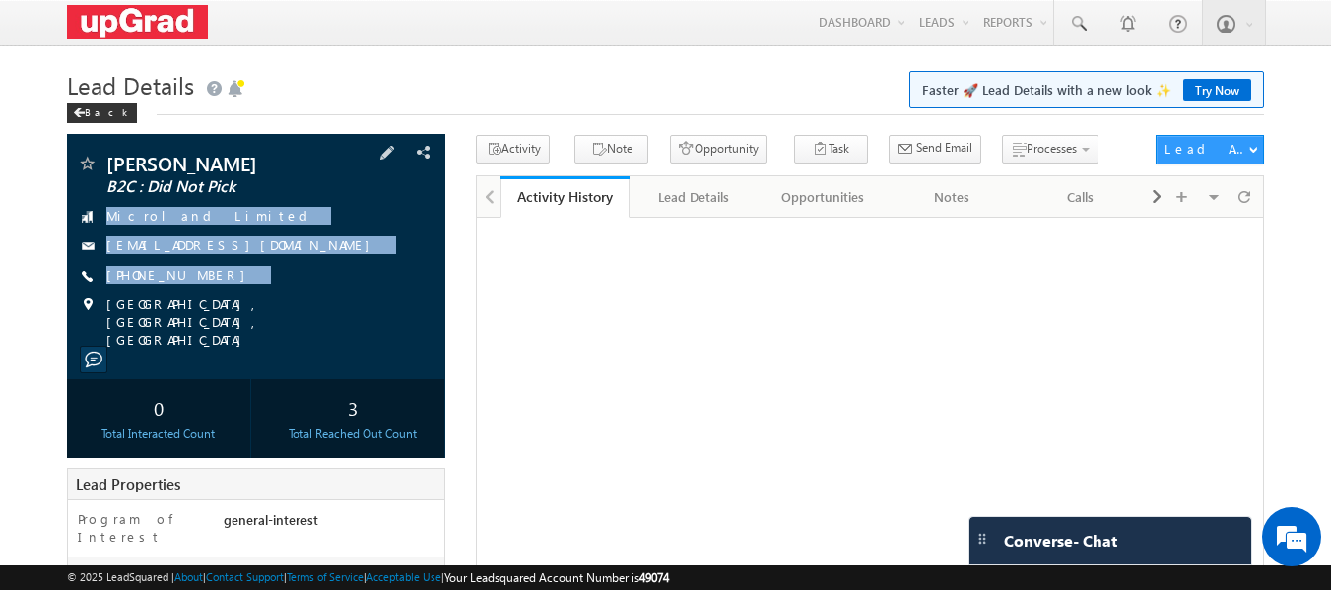
copy div "Microland Limited [EMAIL_ADDRESS][DOMAIN_NAME] [PHONE_NUMBER]"
drag, startPoint x: 0, startPoint y: 0, endPoint x: 346, endPoint y: 303, distance: 459.5
click at [346, 303] on div "[PERSON_NAME] B2C : Did Not Pick Microland Limited [EMAIL_ADDRESS][DOMAIN_NAME]" at bounding box center [257, 251] width 360 height 195
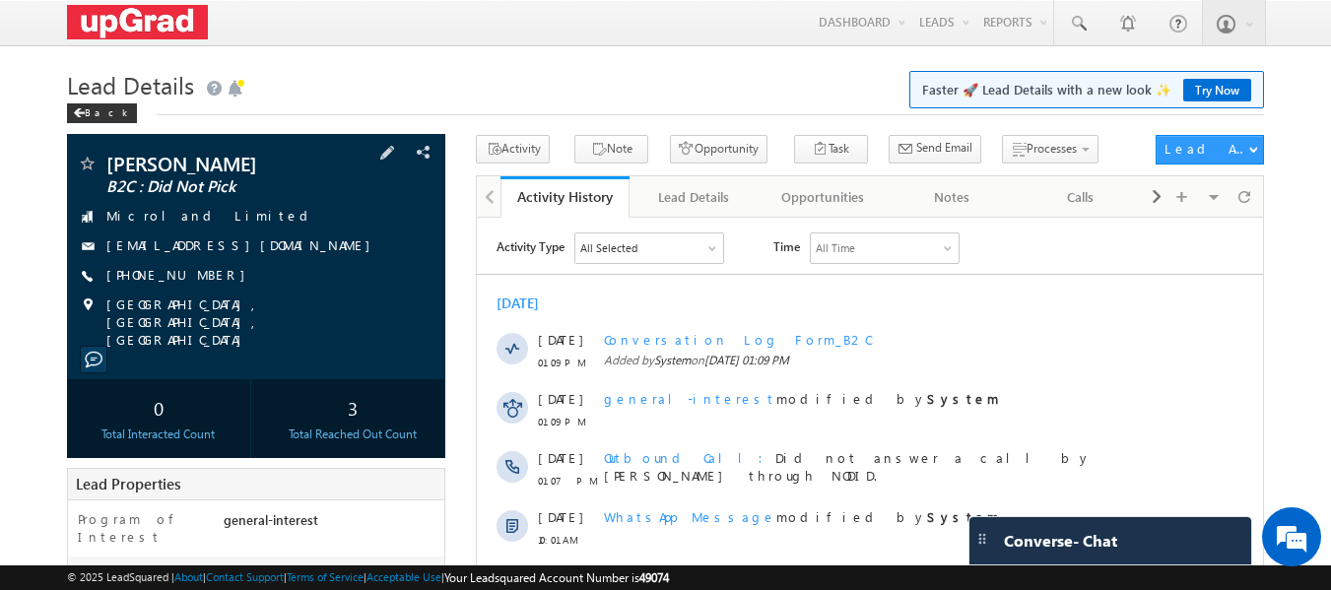
click at [360, 202] on div "[PERSON_NAME] B2C : Did Not Pick Microland Limited [EMAIL_ADDRESS][DOMAIN_NAME]" at bounding box center [257, 251] width 360 height 195
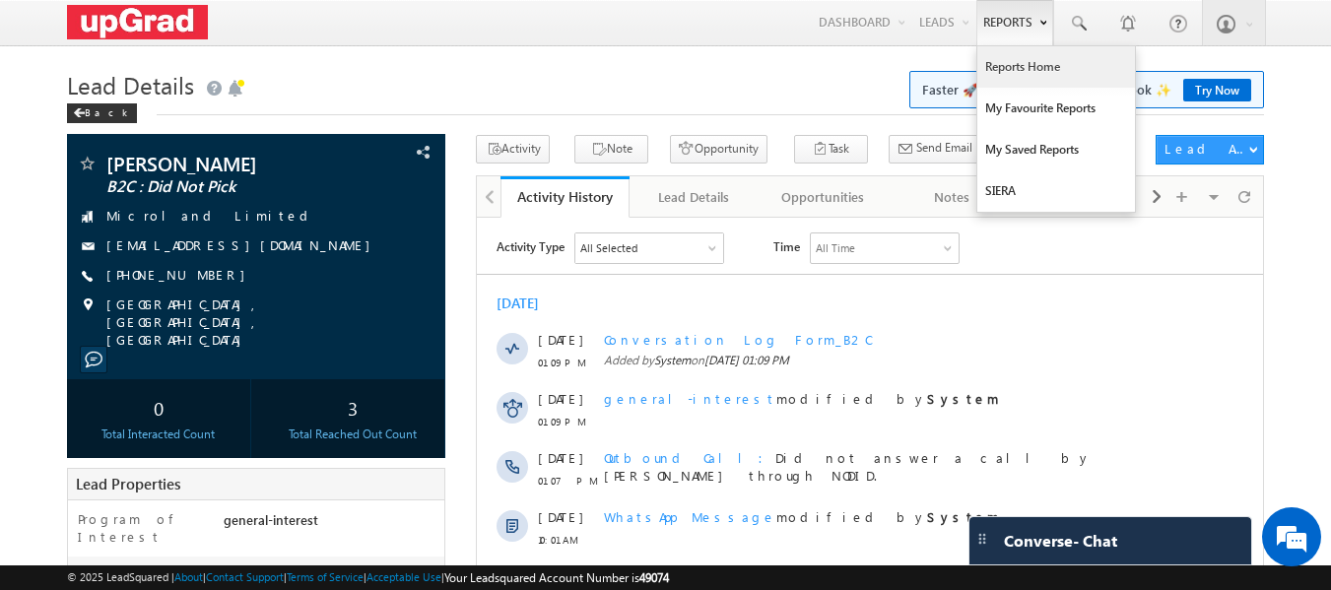
click at [1028, 66] on link "Reports Home" at bounding box center [1057, 66] width 158 height 41
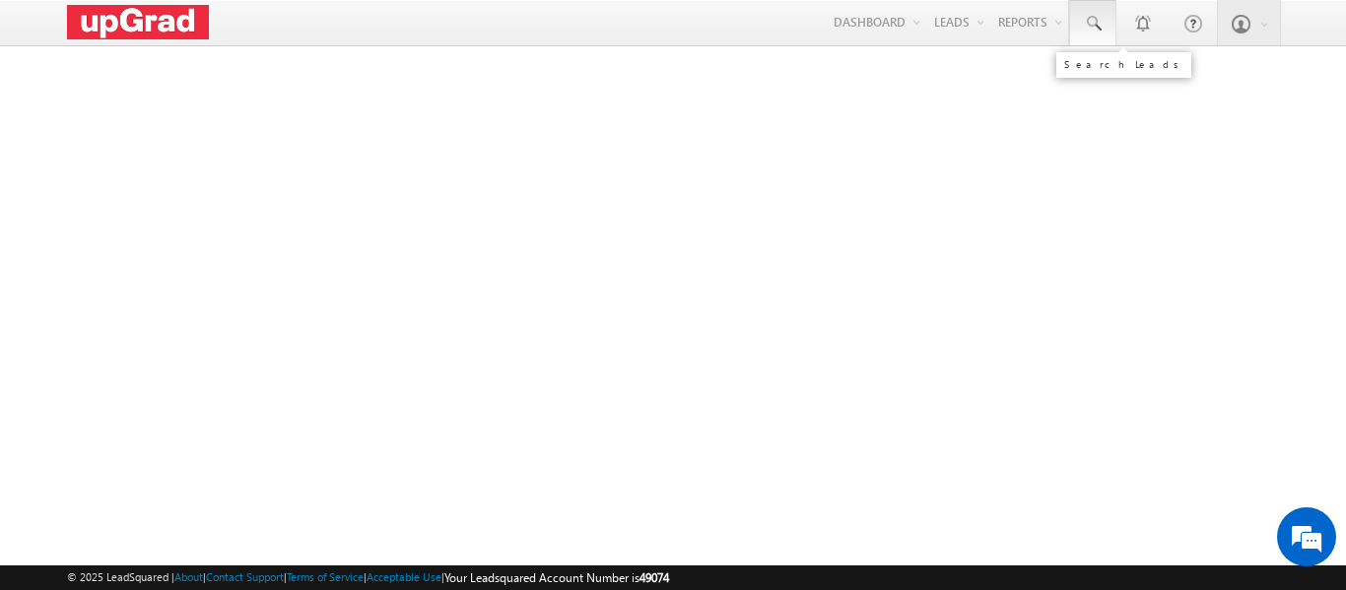
click at [1083, 22] on span at bounding box center [1093, 24] width 20 height 20
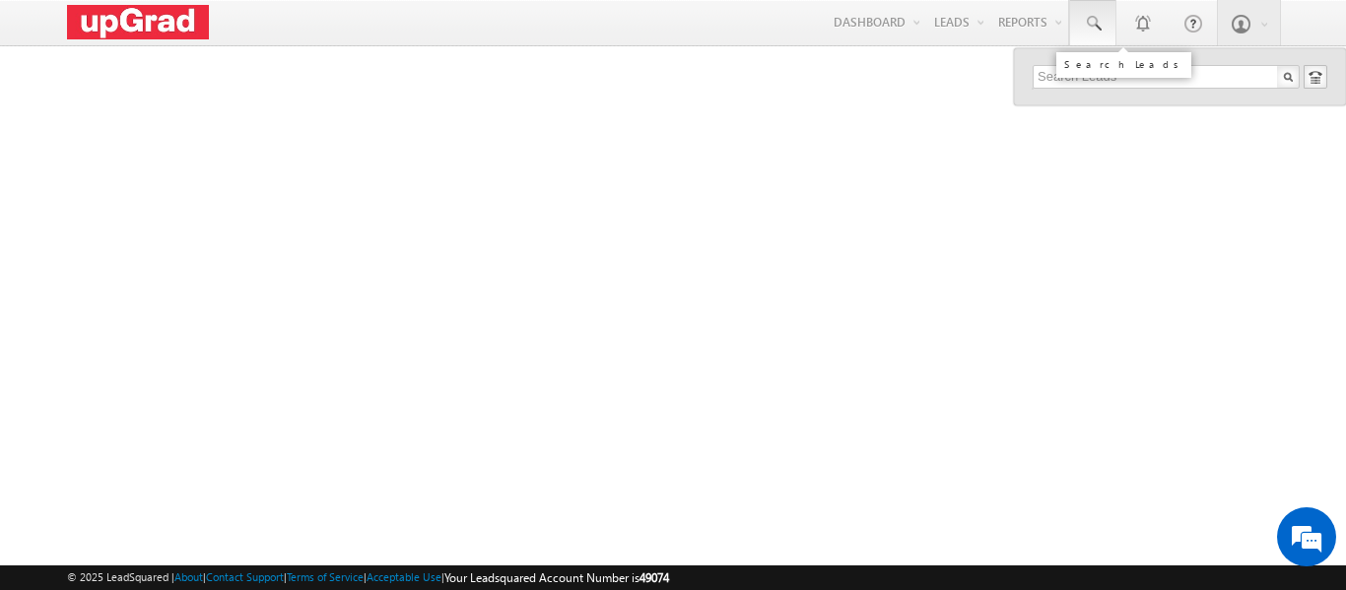
click at [1098, 37] on link at bounding box center [1092, 22] width 47 height 45
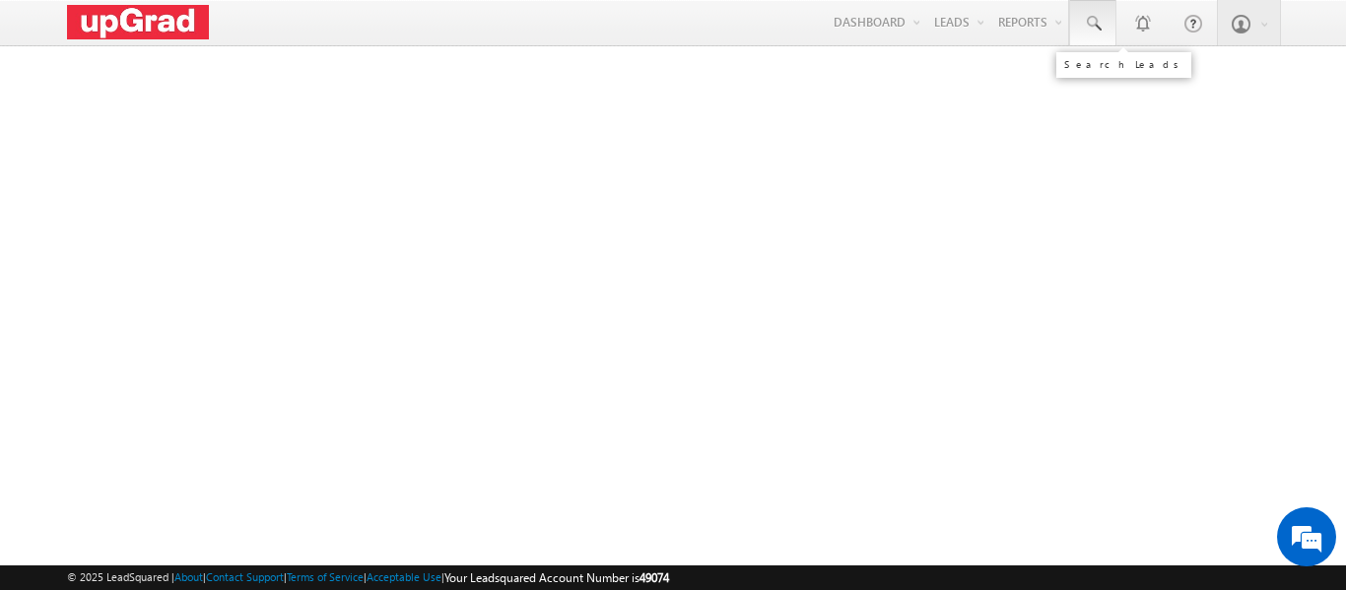
click at [1090, 11] on link at bounding box center [1092, 22] width 47 height 45
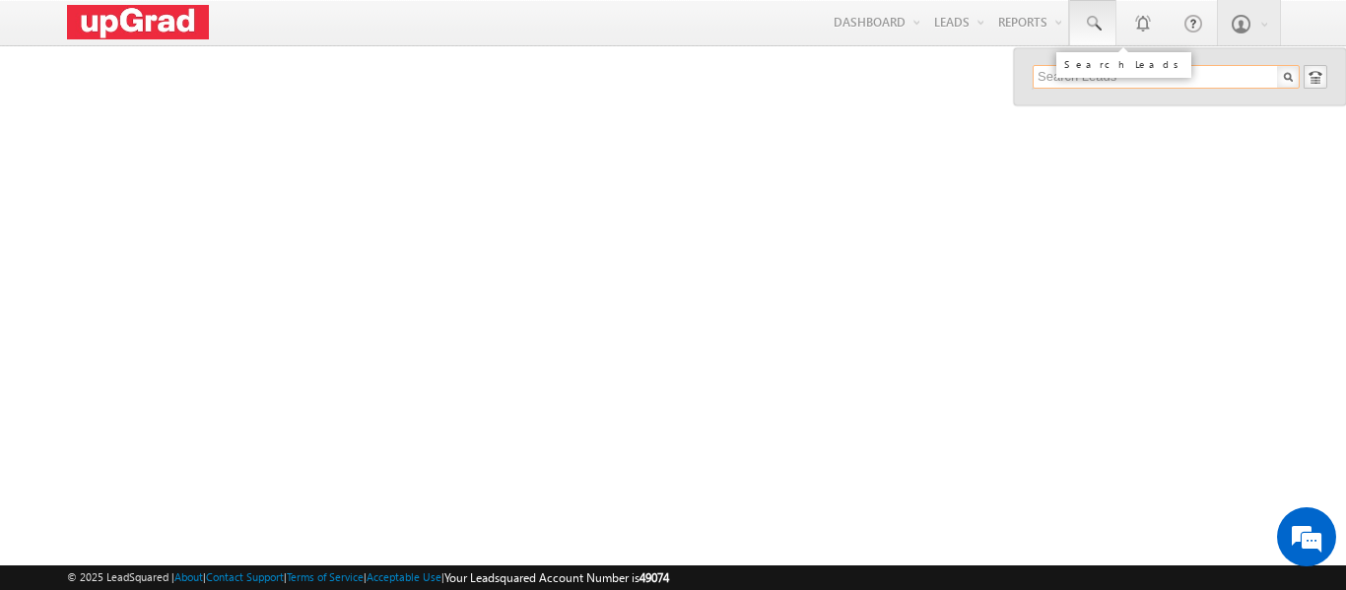
paste input "[PHONE_NUMBER]"
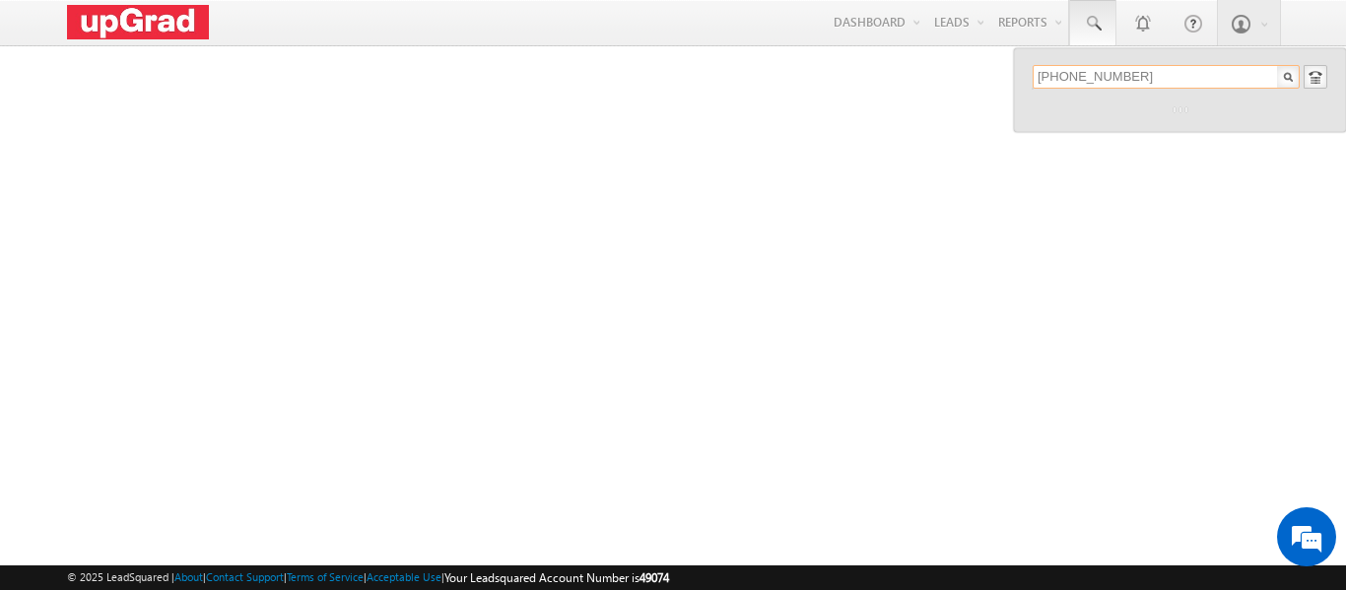
click at [1093, 79] on input "[PHONE_NUMBER]" at bounding box center [1166, 77] width 267 height 24
click at [1064, 75] on input "[PHONE_NUMBER]" at bounding box center [1166, 77] width 267 height 24
type input "83 8756689"
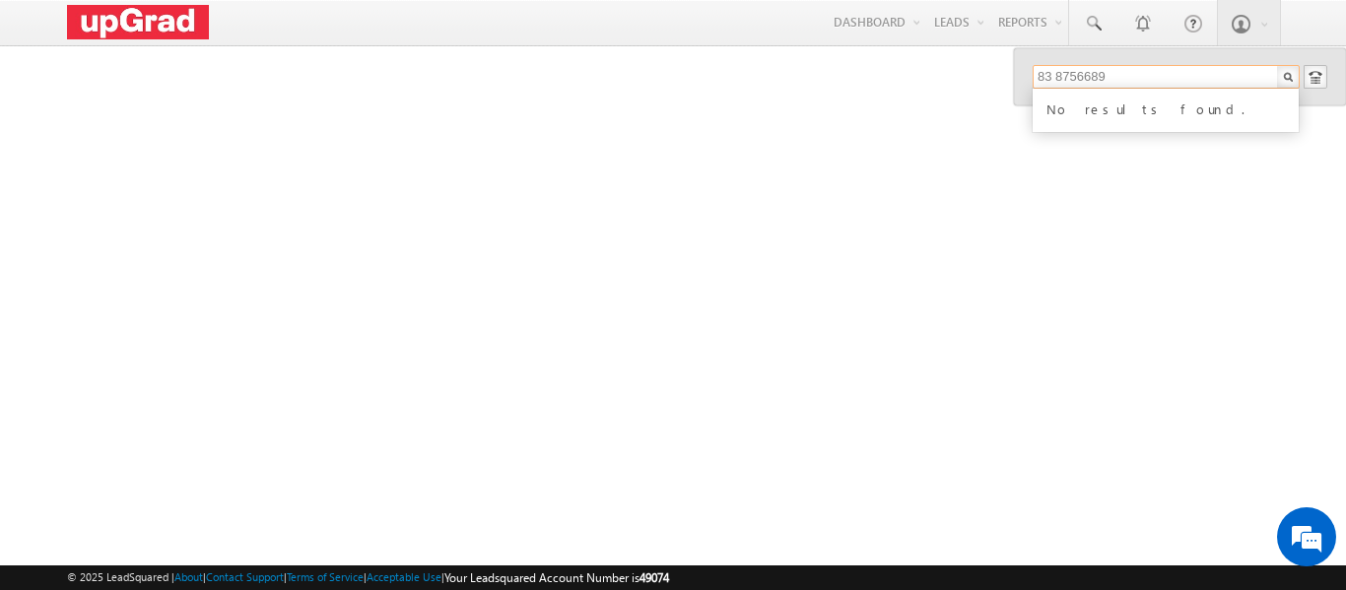
click at [1144, 73] on input "83 8756689" at bounding box center [1166, 77] width 267 height 24
paste input "836 875 6689"
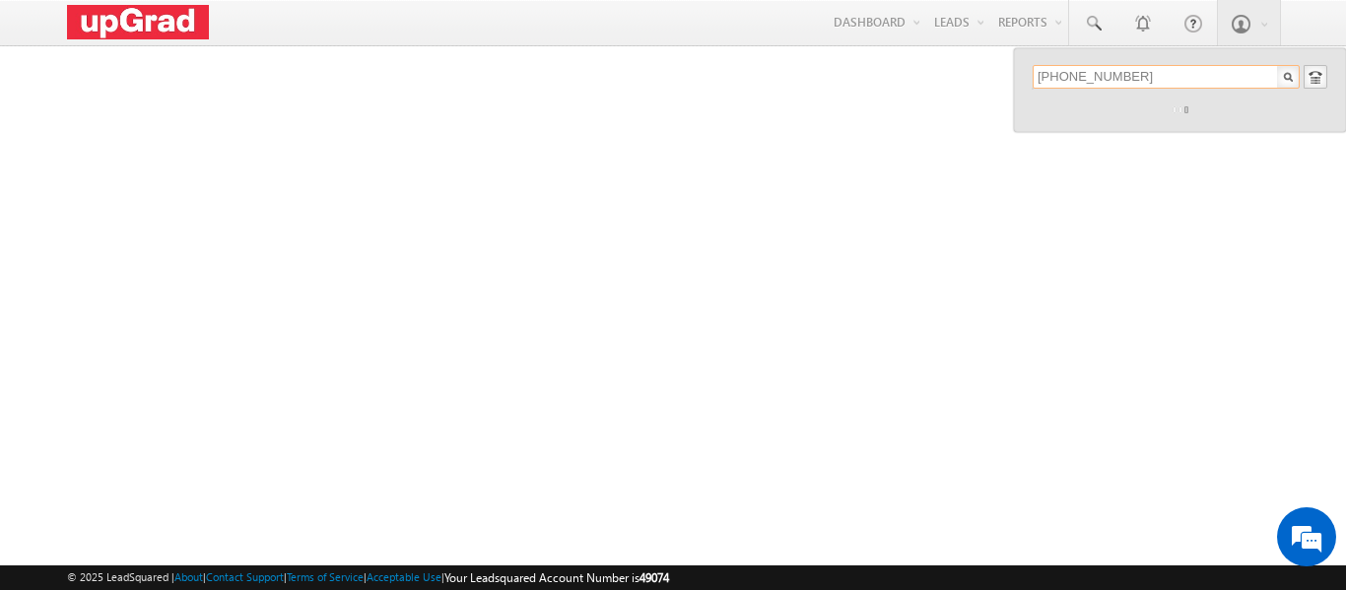
click at [1090, 78] on input "836 875 6689" at bounding box center [1166, 77] width 267 height 24
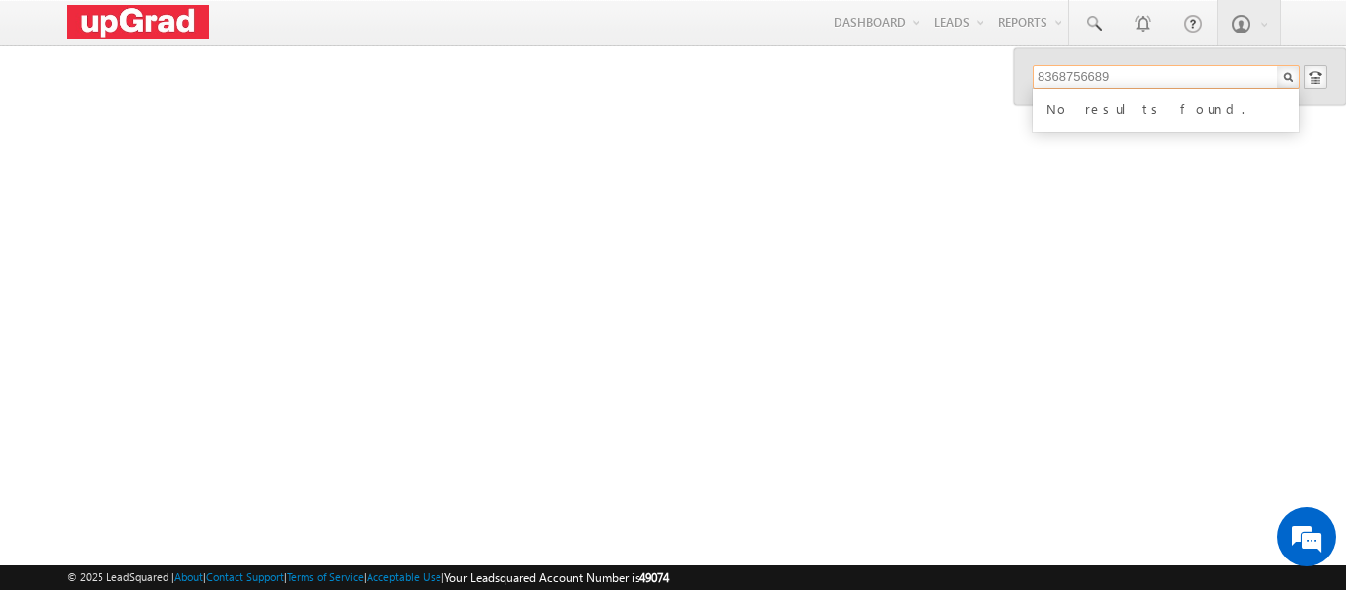
click at [1043, 71] on input "8368756689" at bounding box center [1166, 77] width 267 height 24
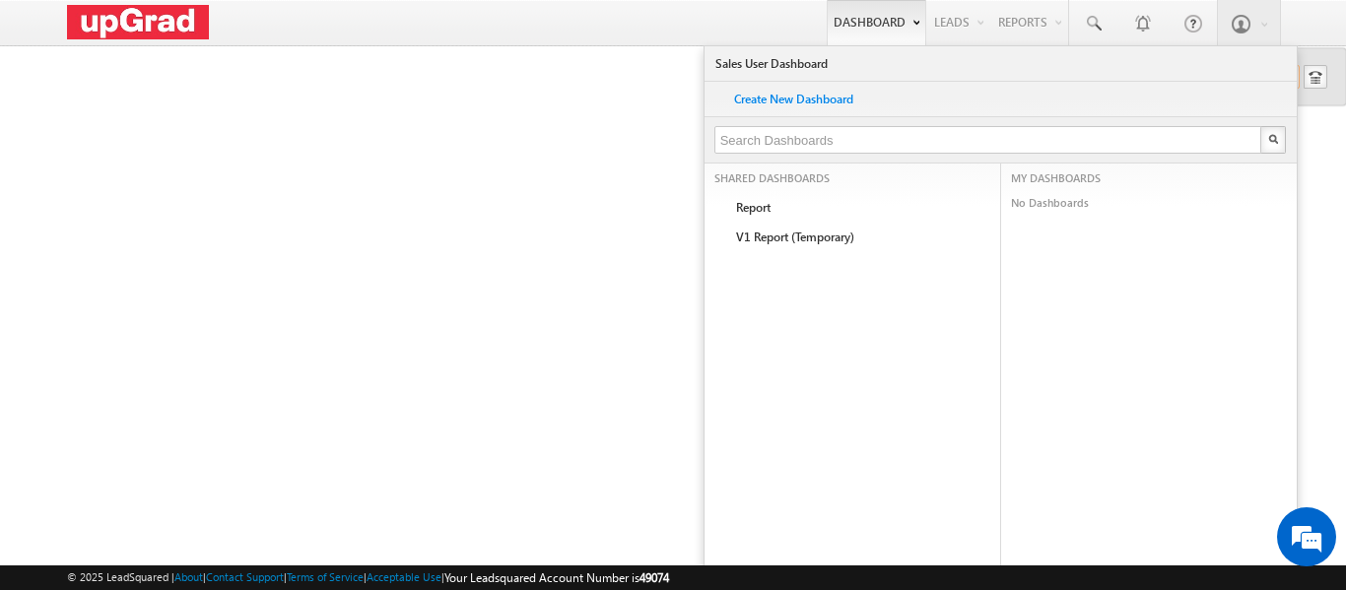
type input "8368756689"
